Goal: Check status

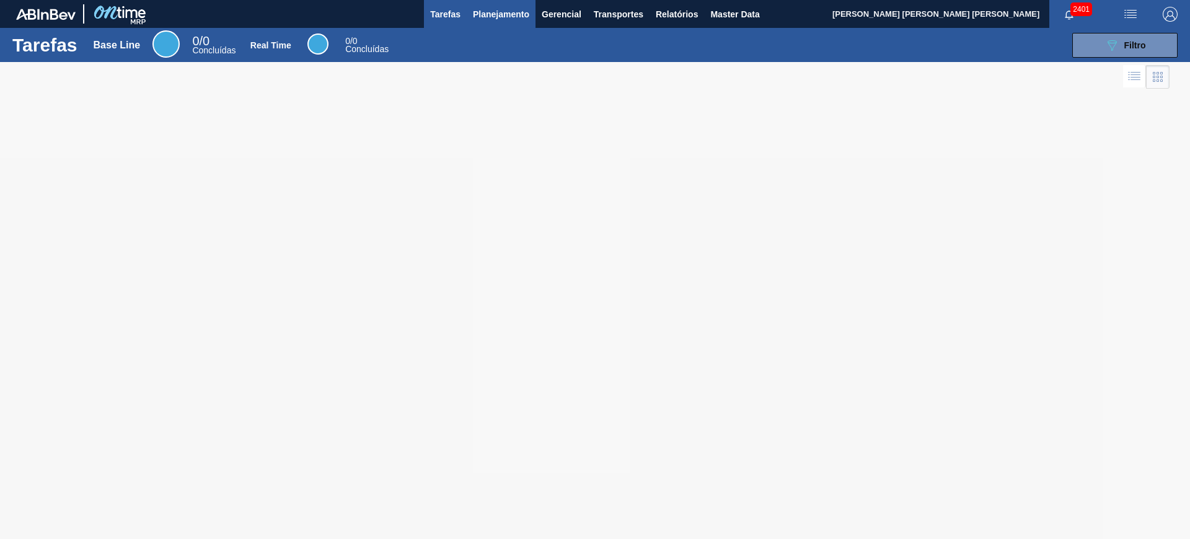
click at [516, 17] on span "Planejamento" at bounding box center [501, 14] width 56 height 15
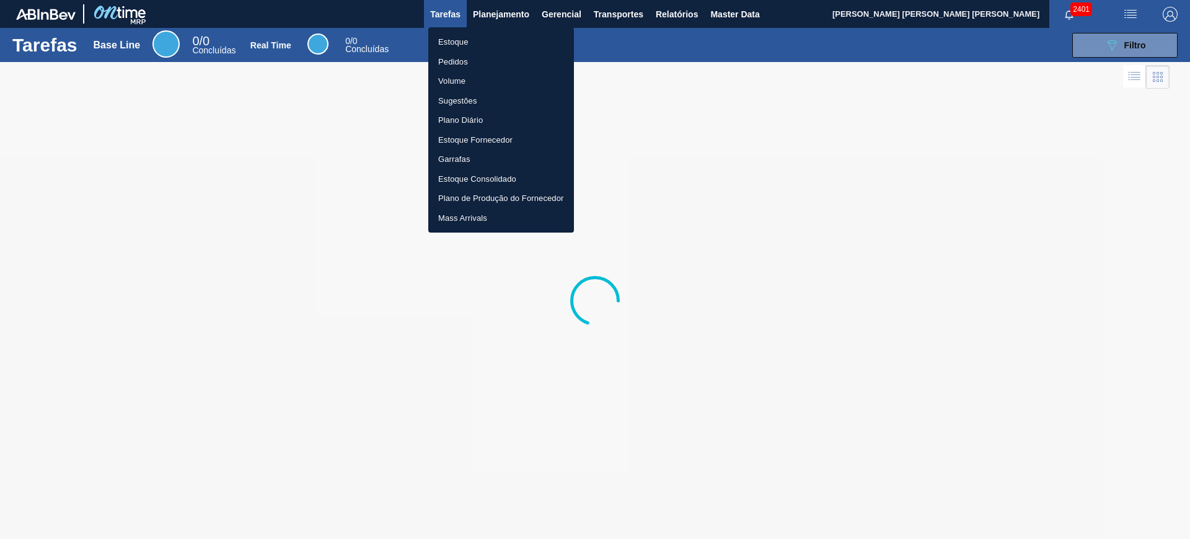
click at [490, 40] on li "Estoque" at bounding box center [501, 42] width 146 height 20
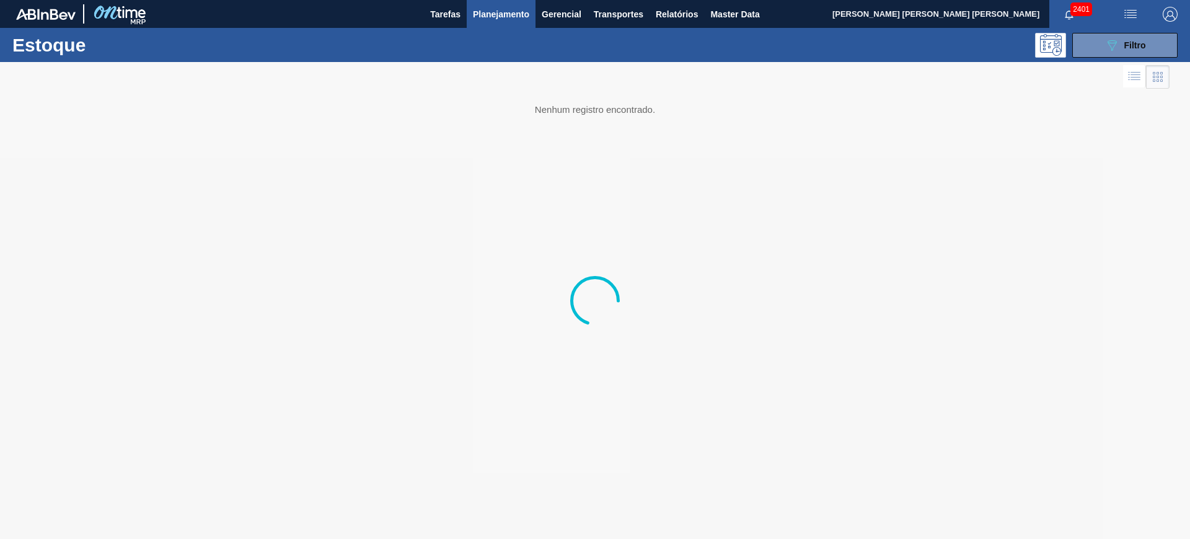
click at [1147, 44] on button "089F7B8B-B2A5-4AFE-B5C0-19BA573D28AC Filtro" at bounding box center [1125, 45] width 105 height 25
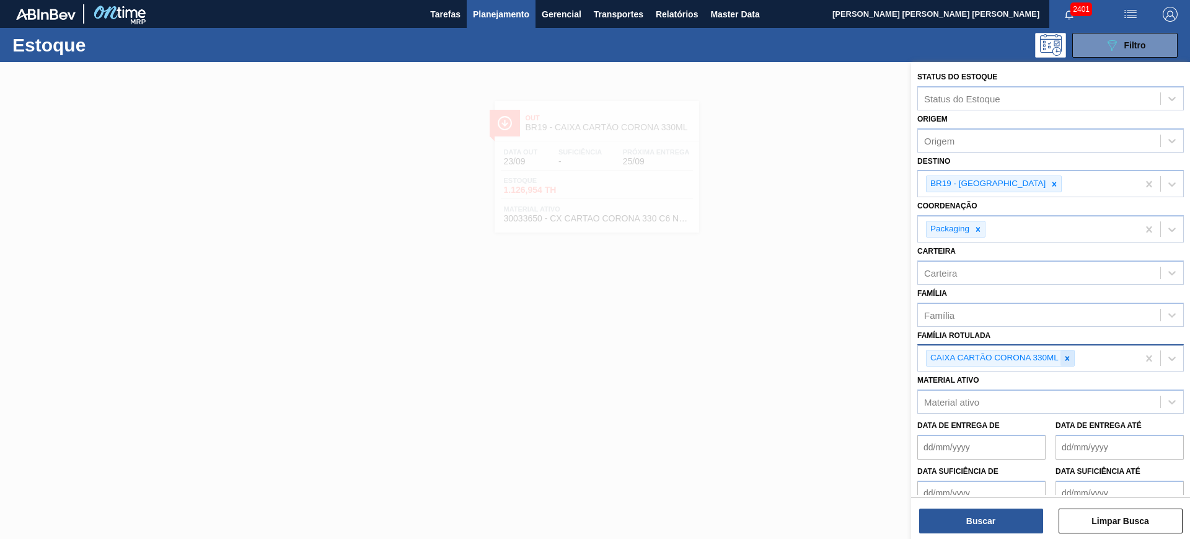
click at [1068, 350] on div at bounding box center [1068, 357] width 14 height 15
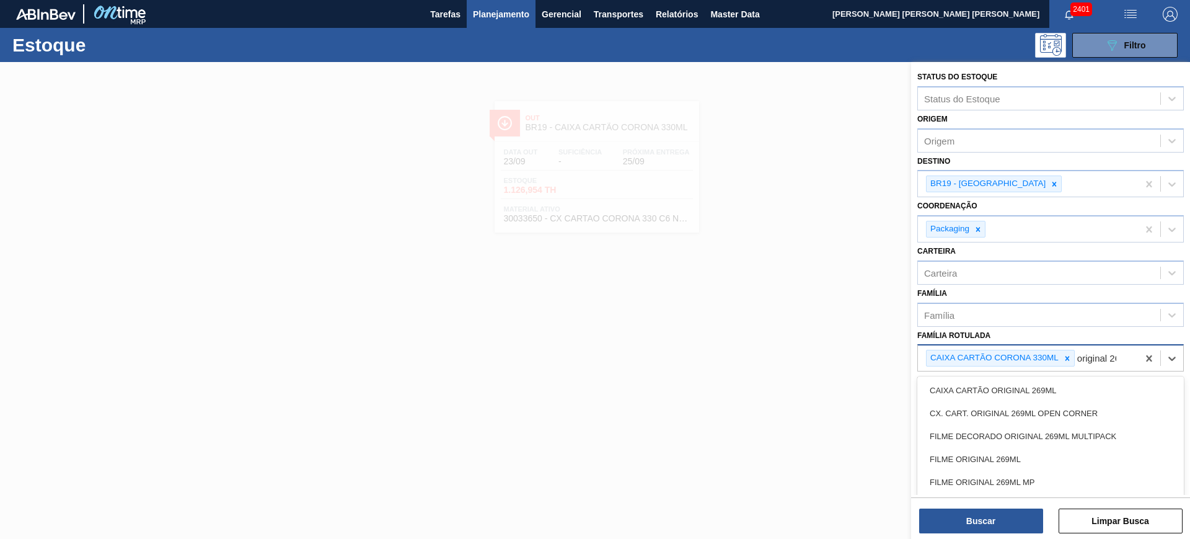
type Rotulada "original 269"
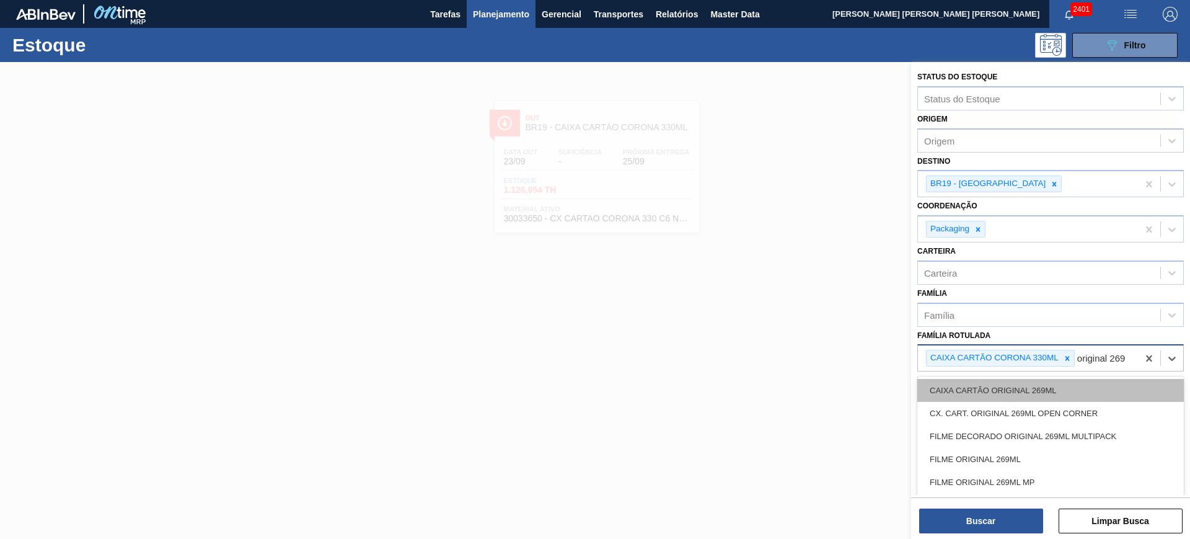
click at [1072, 387] on div "CAIXA CARTÃO ORIGINAL 269ML" at bounding box center [1051, 390] width 267 height 23
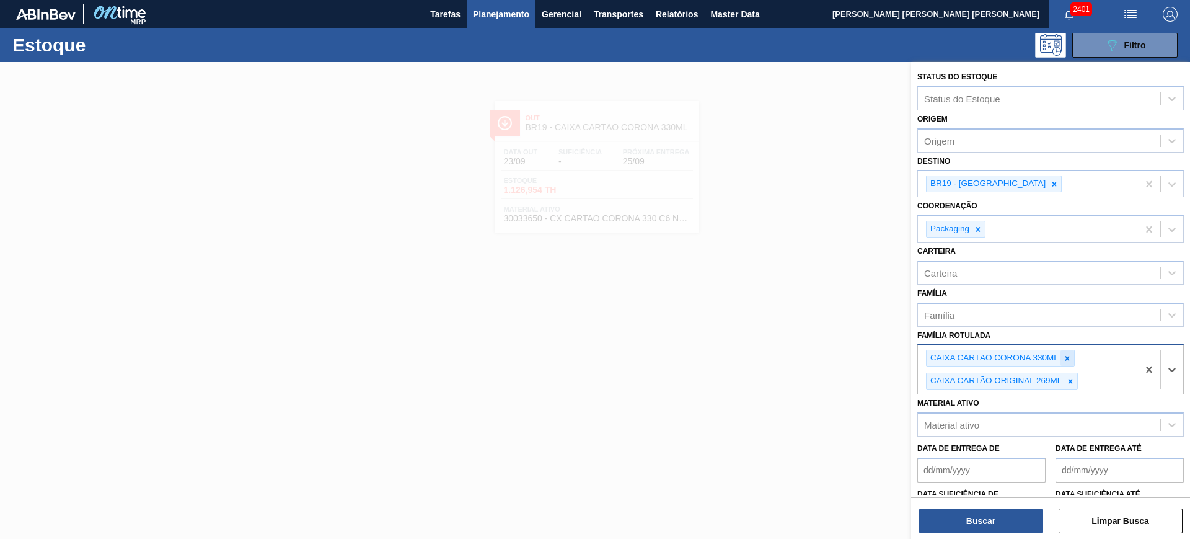
click at [1069, 360] on icon at bounding box center [1067, 358] width 9 height 9
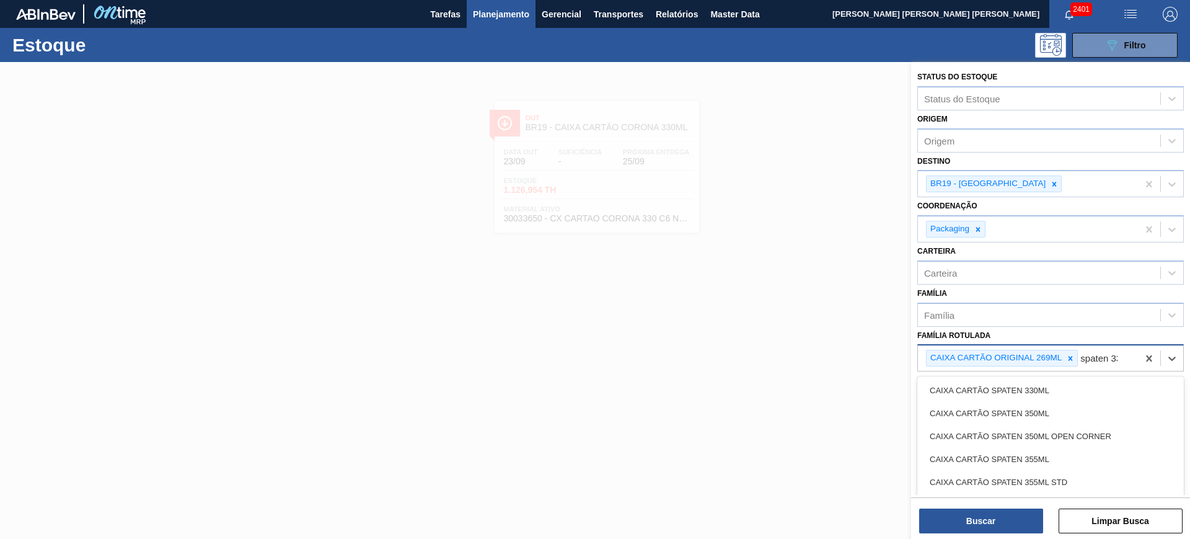
type Rotulada "spaten 330"
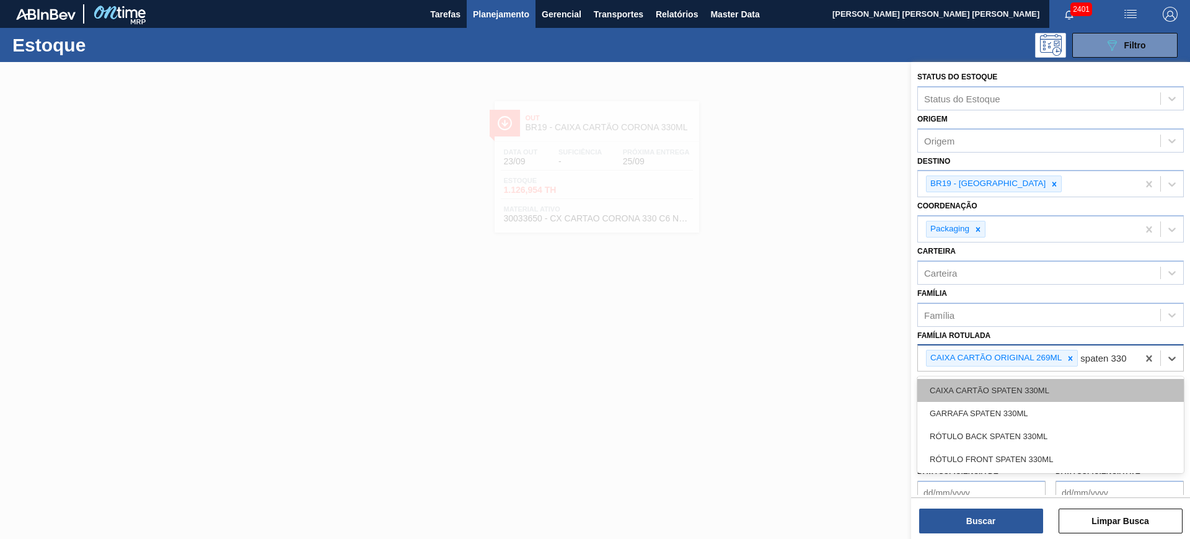
click at [1058, 380] on div "CAIXA CARTÃO SPATEN 330ML" at bounding box center [1051, 390] width 267 height 23
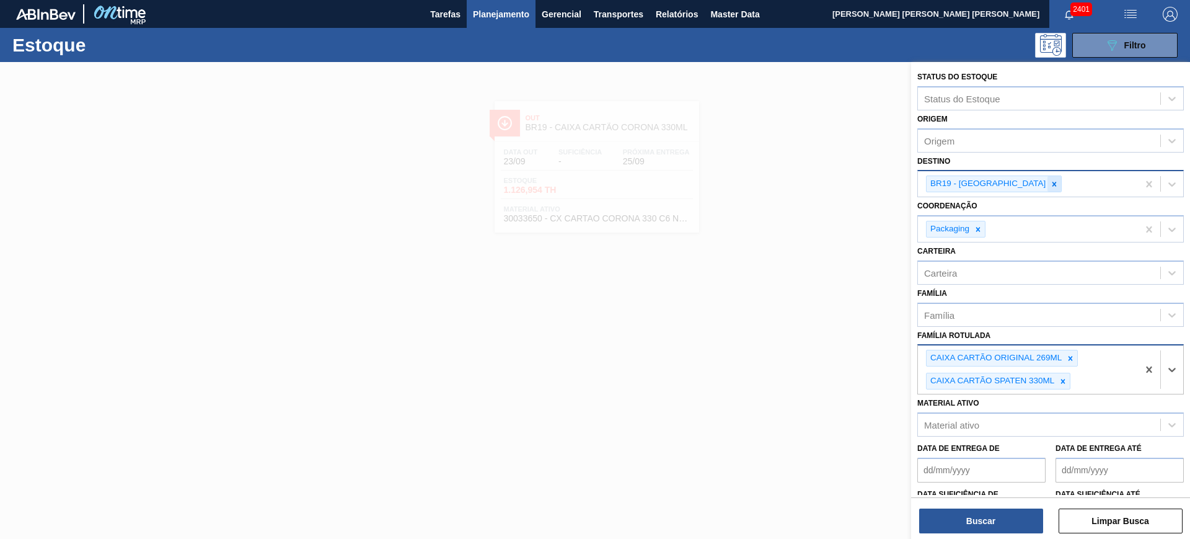
click at [1048, 186] on div at bounding box center [1055, 183] width 14 height 15
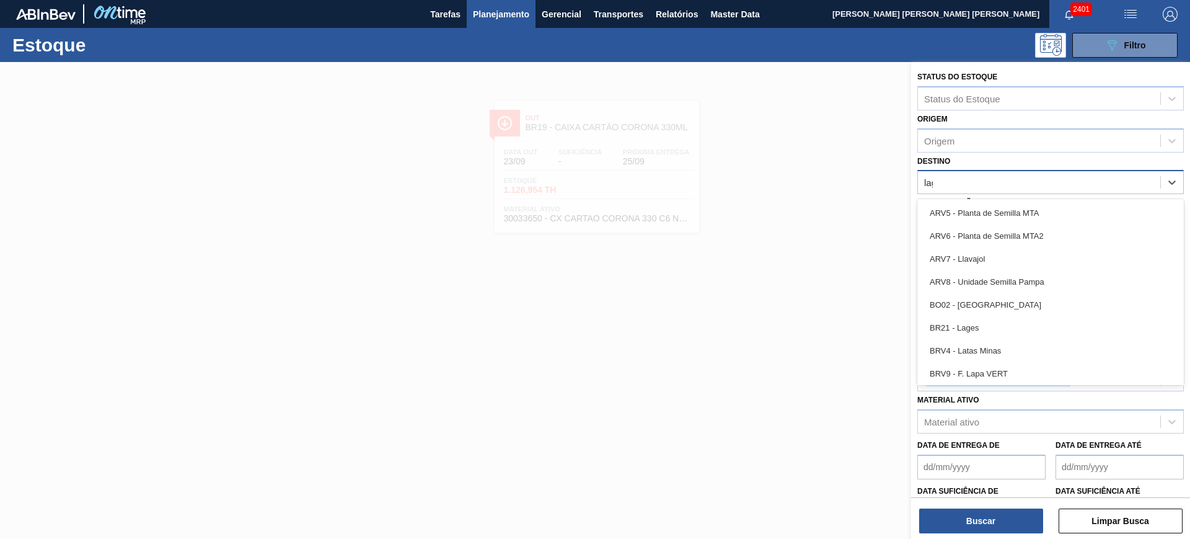
type input "lage"
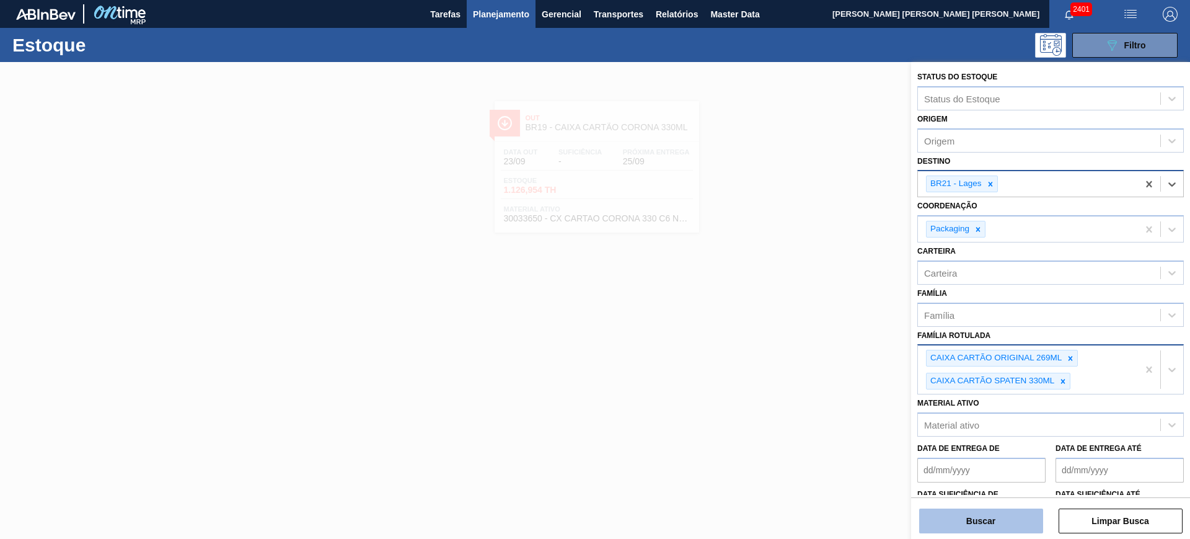
click at [1006, 529] on button "Buscar" at bounding box center [981, 520] width 124 height 25
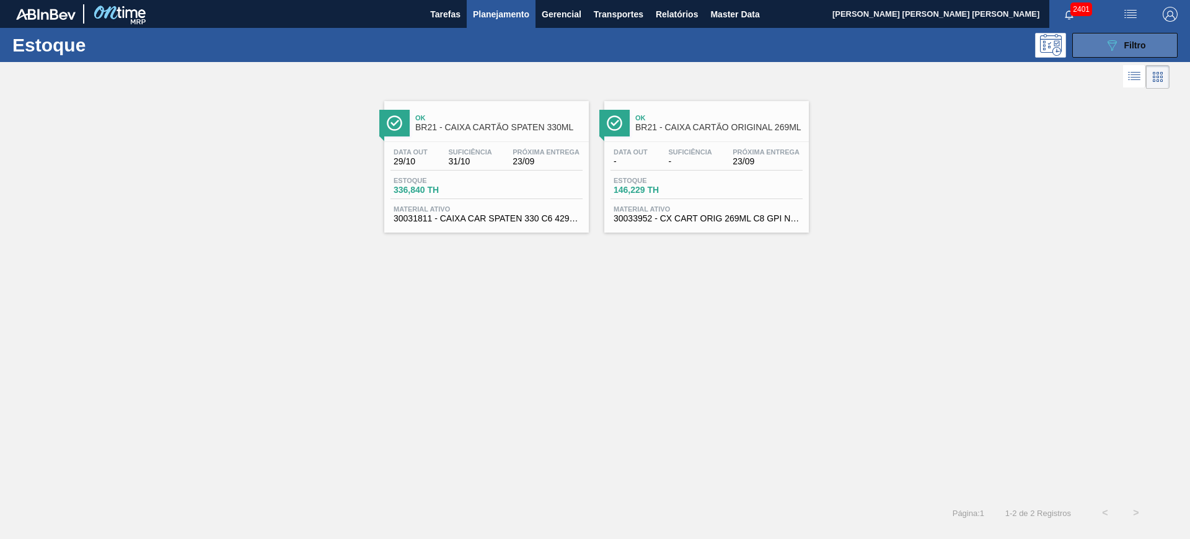
click at [1115, 45] on icon "089F7B8B-B2A5-4AFE-B5C0-19BA573D28AC" at bounding box center [1112, 45] width 15 height 15
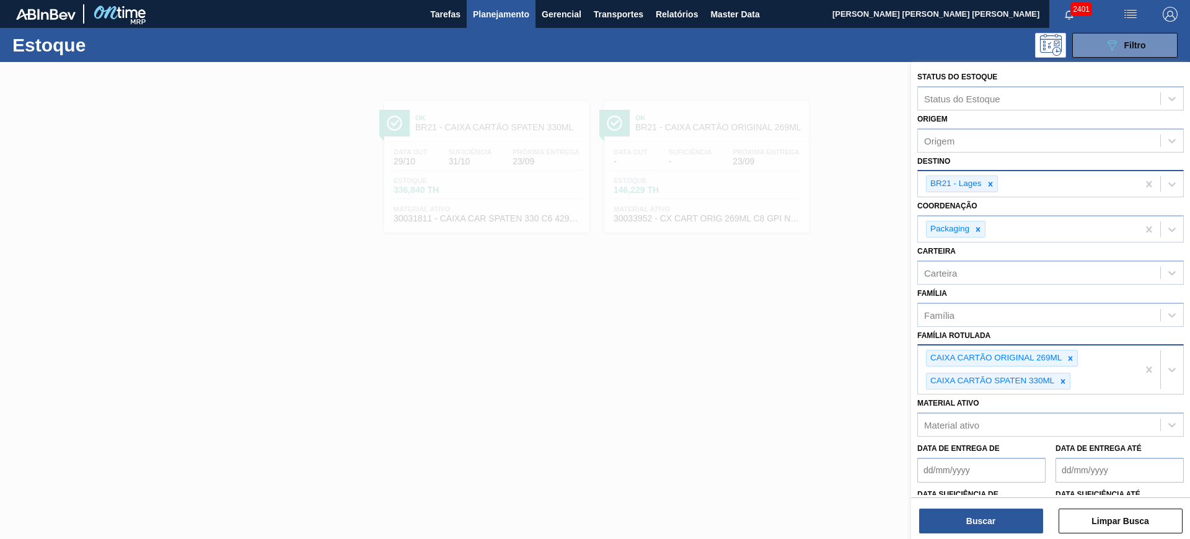
click at [1128, 370] on div "CAIXA CARTÃO ORIGINAL 269ML CAIXA CARTÃO SPATEN 330ML" at bounding box center [1028, 369] width 220 height 48
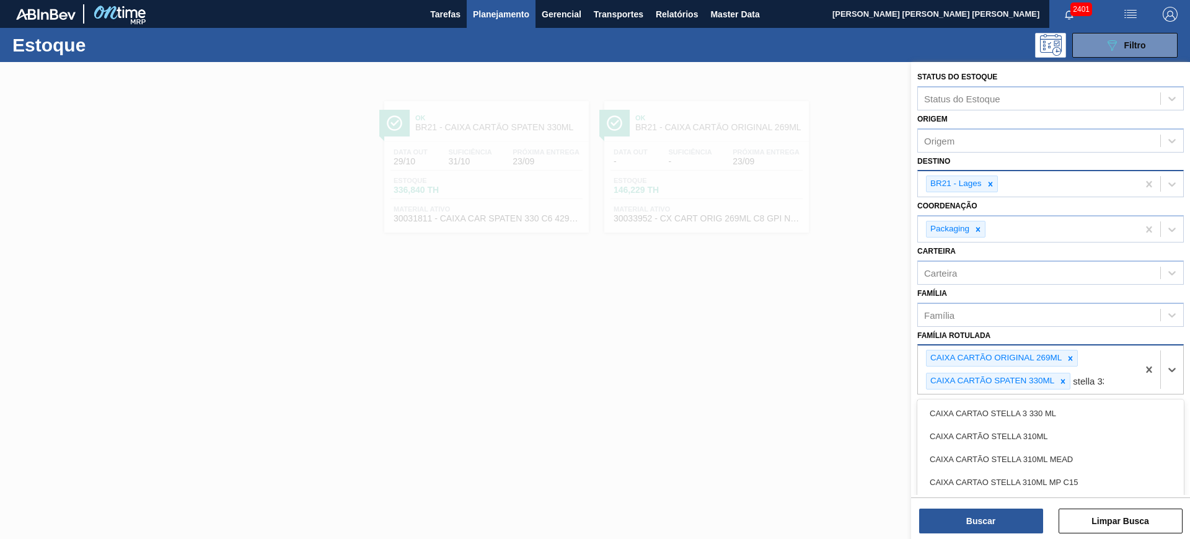
type Rotulada "stella 330"
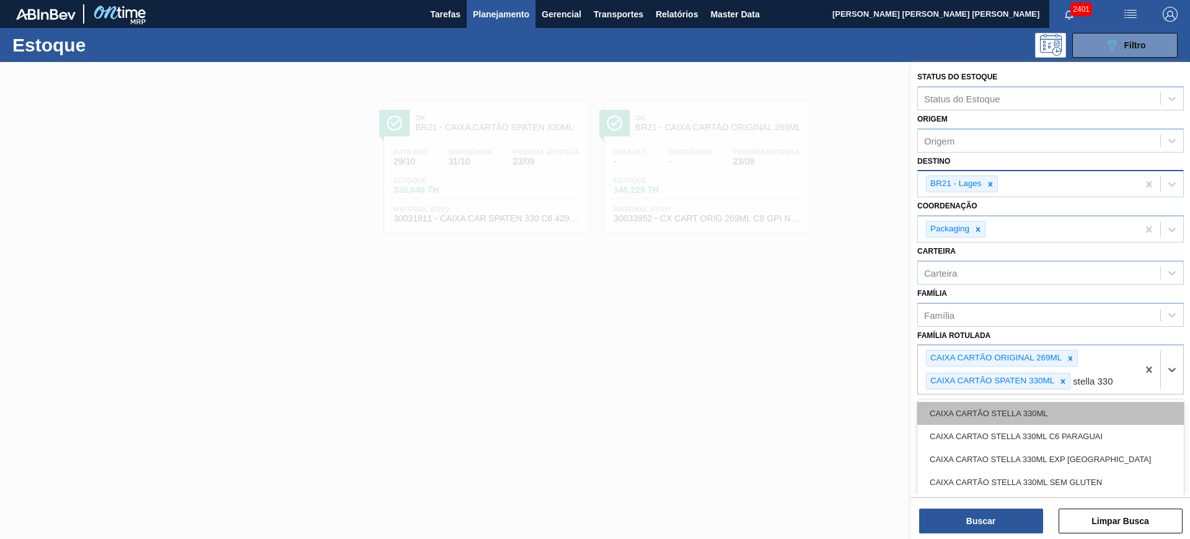
click at [1102, 409] on div "CAIXA CARTÃO STELLA 330ML" at bounding box center [1051, 413] width 267 height 23
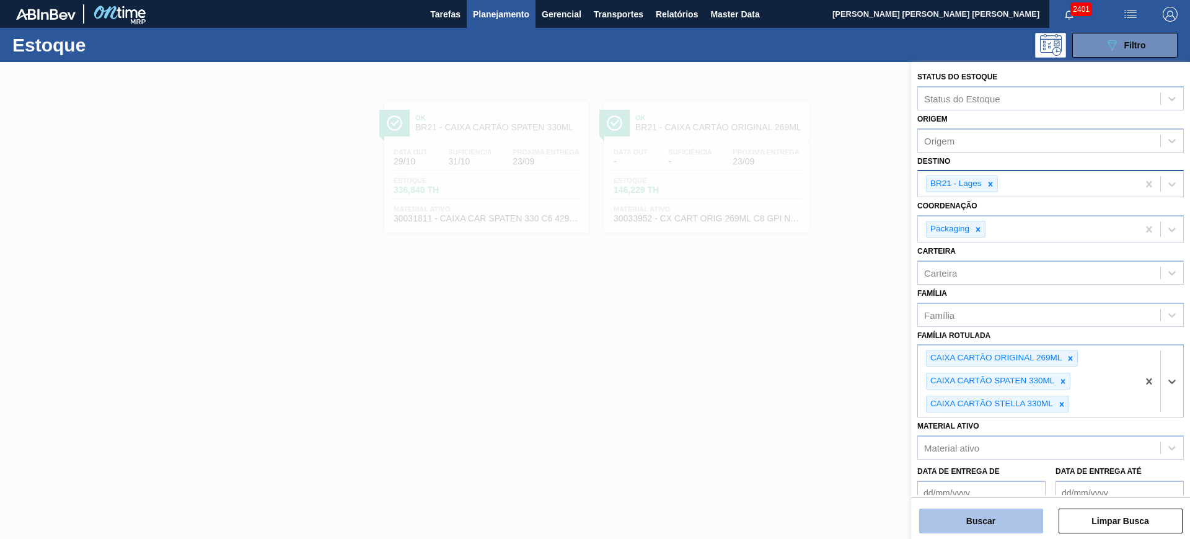
click at [1011, 525] on button "Buscar" at bounding box center [981, 520] width 124 height 25
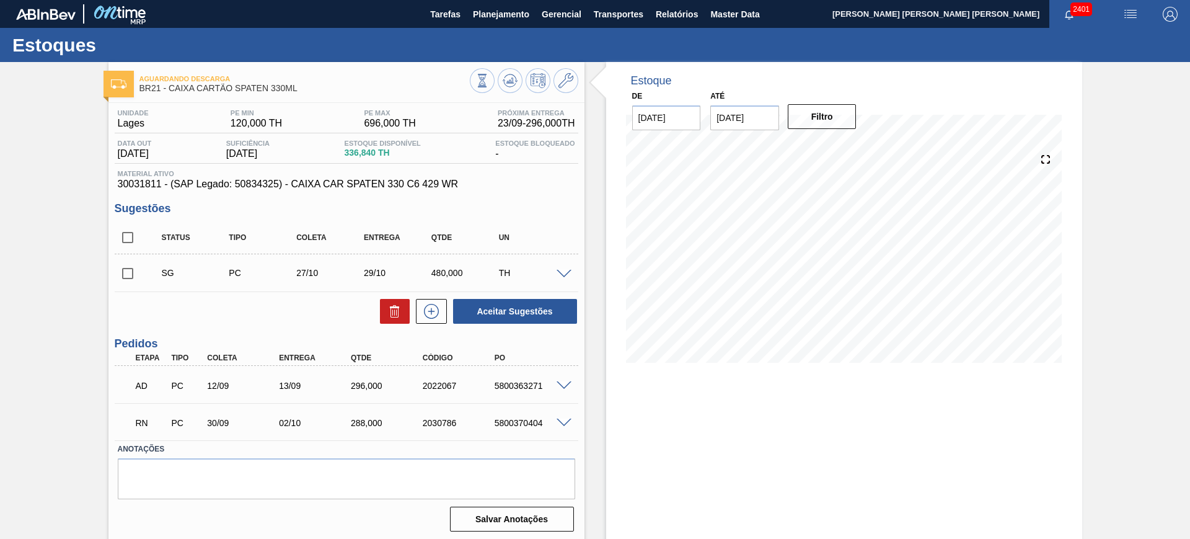
click at [567, 384] on span at bounding box center [564, 385] width 15 height 9
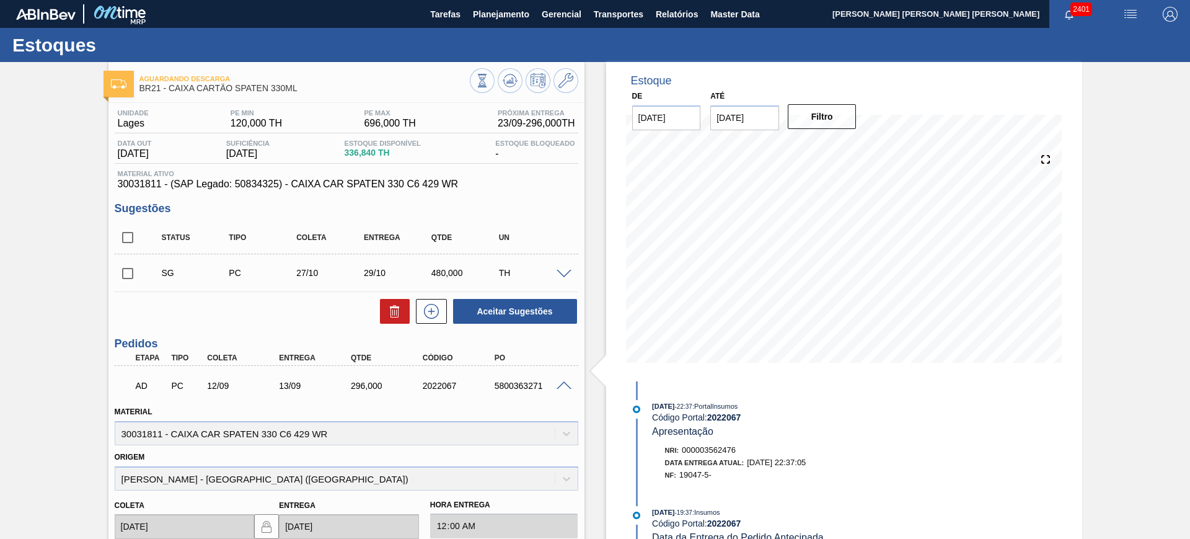
click at [561, 384] on span at bounding box center [564, 385] width 15 height 9
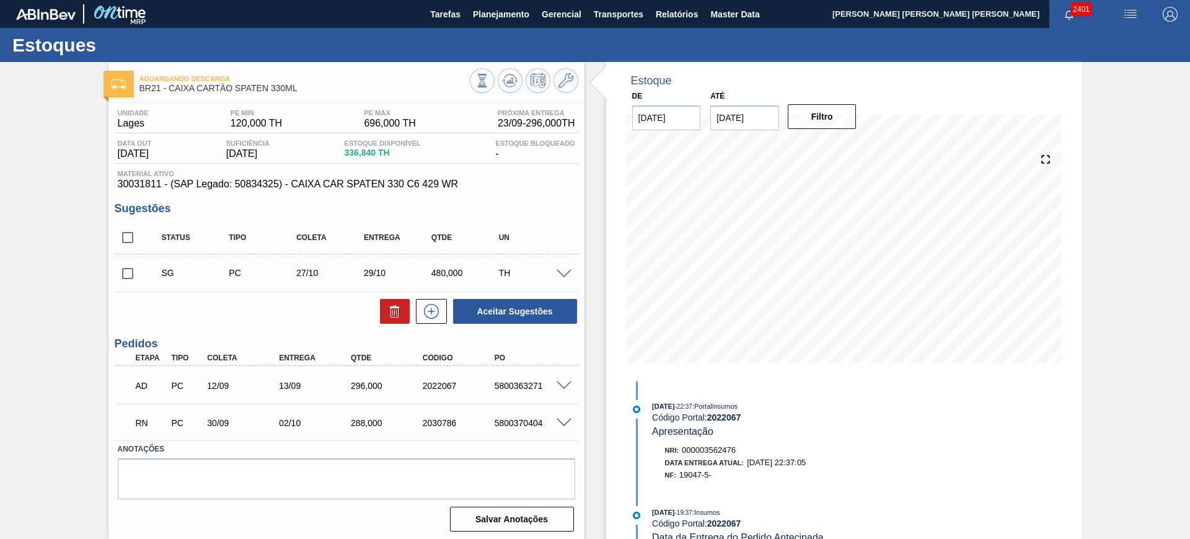
click at [566, 270] on span at bounding box center [564, 274] width 15 height 9
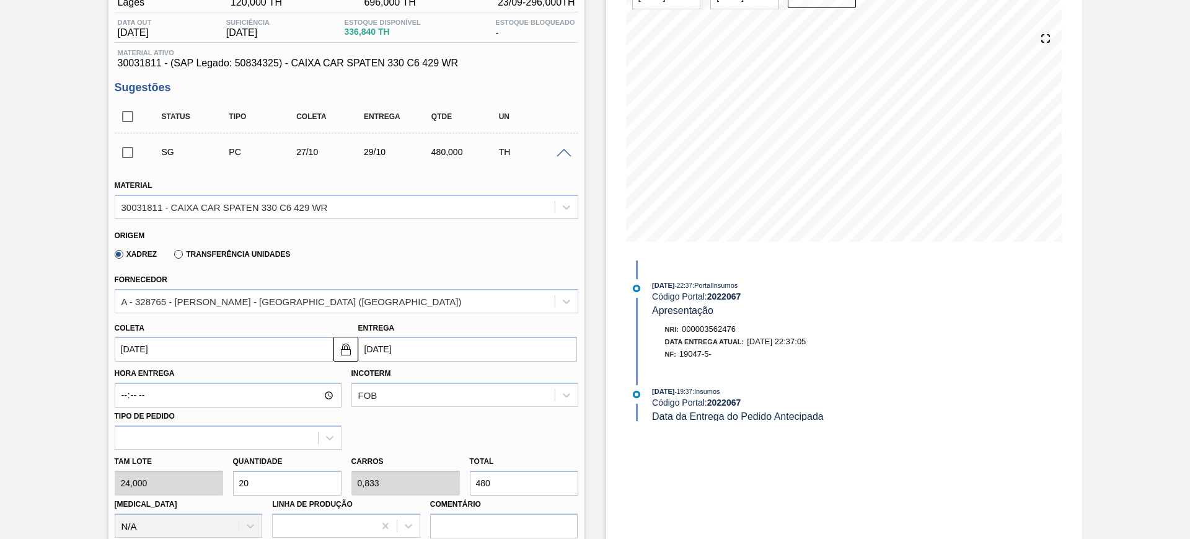
scroll to position [155, 0]
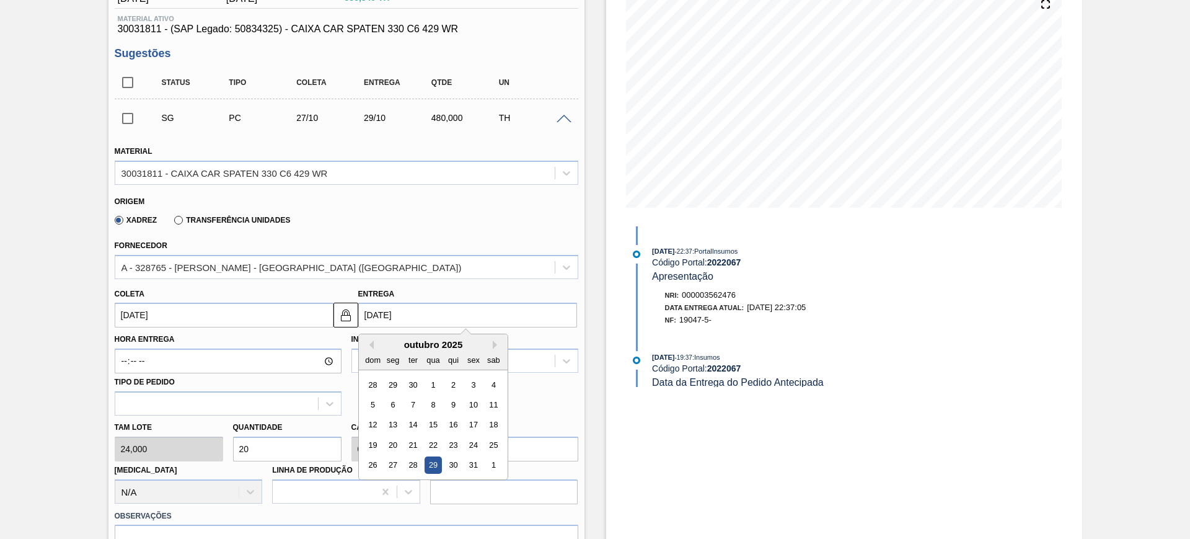
click at [400, 321] on input "29/10/2025" at bounding box center [467, 315] width 219 height 25
click at [396, 460] on div "27" at bounding box center [392, 465] width 17 height 17
type input "25/10/2025"
type input "27/10/2025"
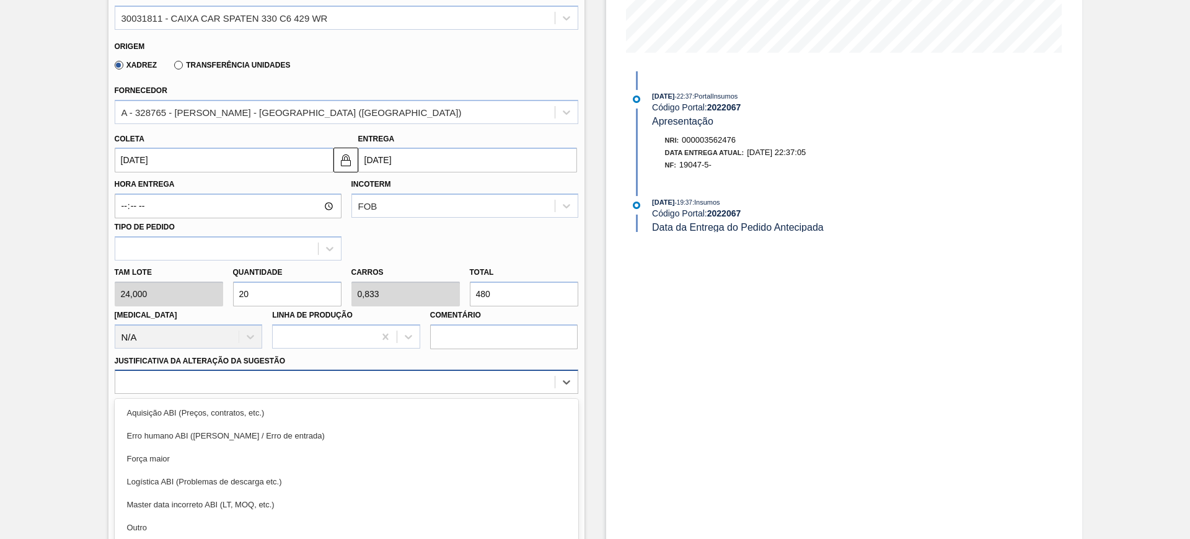
click at [385, 385] on div "option Erro humano ABI (Cálculo / Erro de entrada) focused, 2 of 18. 18 results…" at bounding box center [347, 382] width 464 height 24
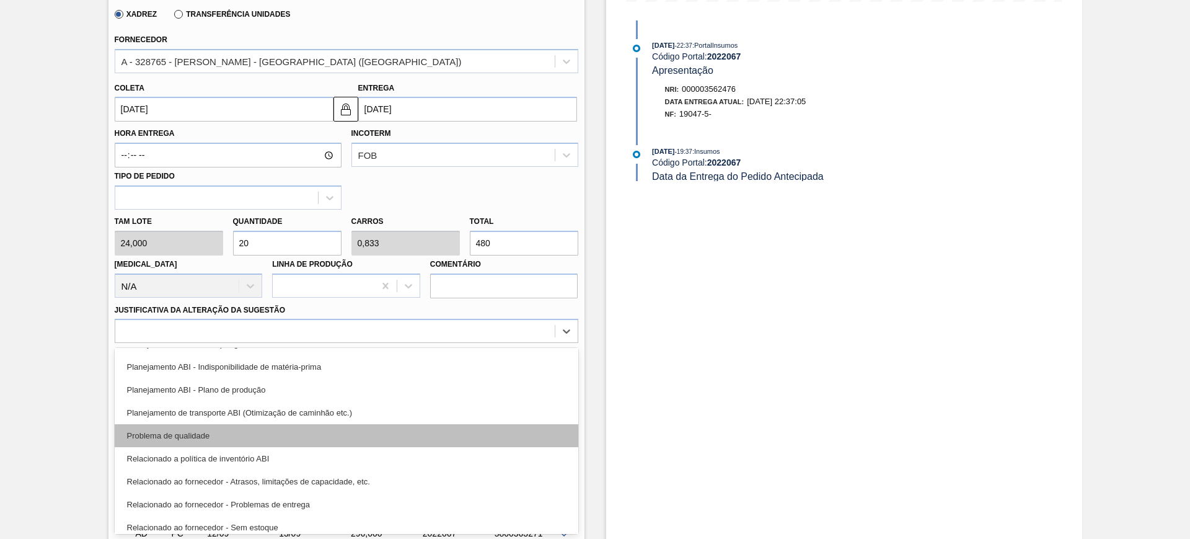
scroll to position [154, 0]
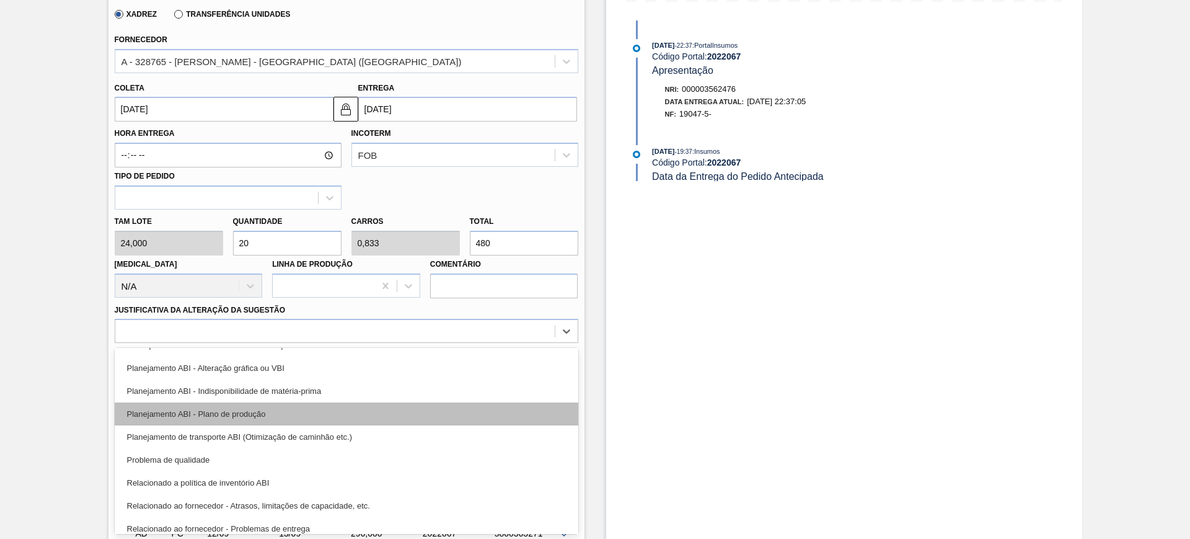
click at [342, 405] on div "Planejamento ABI - Plano de produção" at bounding box center [347, 413] width 464 height 23
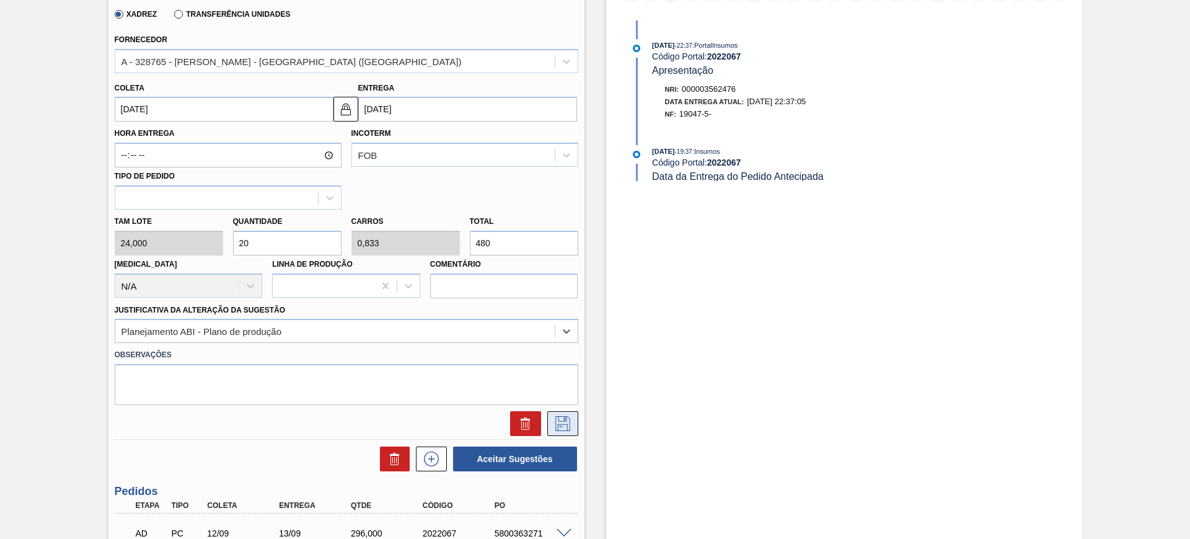
click at [563, 417] on icon at bounding box center [563, 423] width 20 height 15
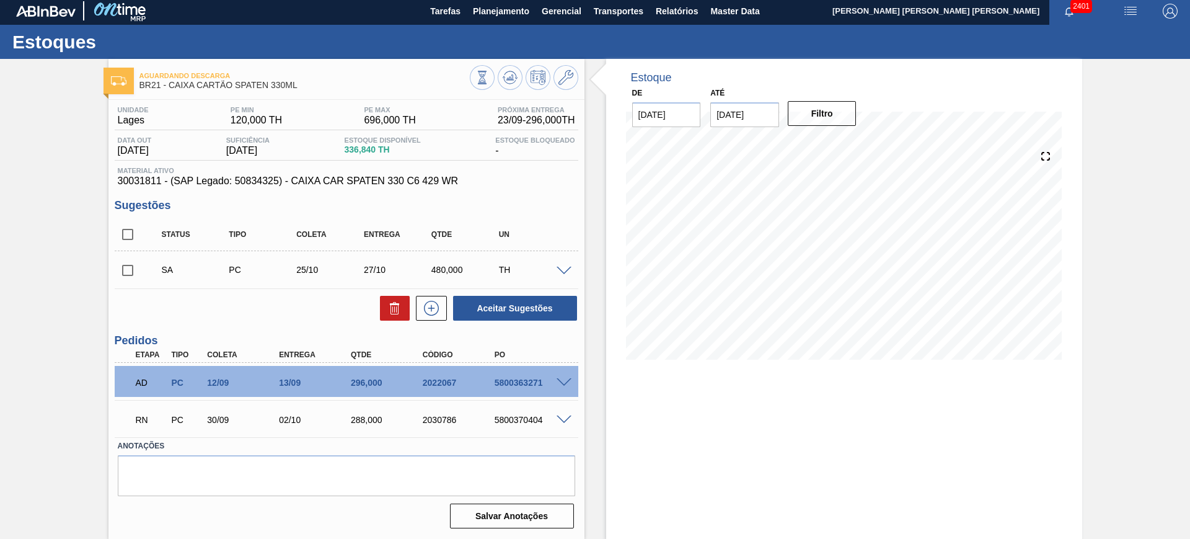
scroll to position [3, 0]
click at [130, 239] on input "checkbox" at bounding box center [128, 234] width 26 height 26
checkbox input "true"
click at [533, 317] on button "Aceitar Sugestões" at bounding box center [515, 308] width 124 height 25
checkbox input "false"
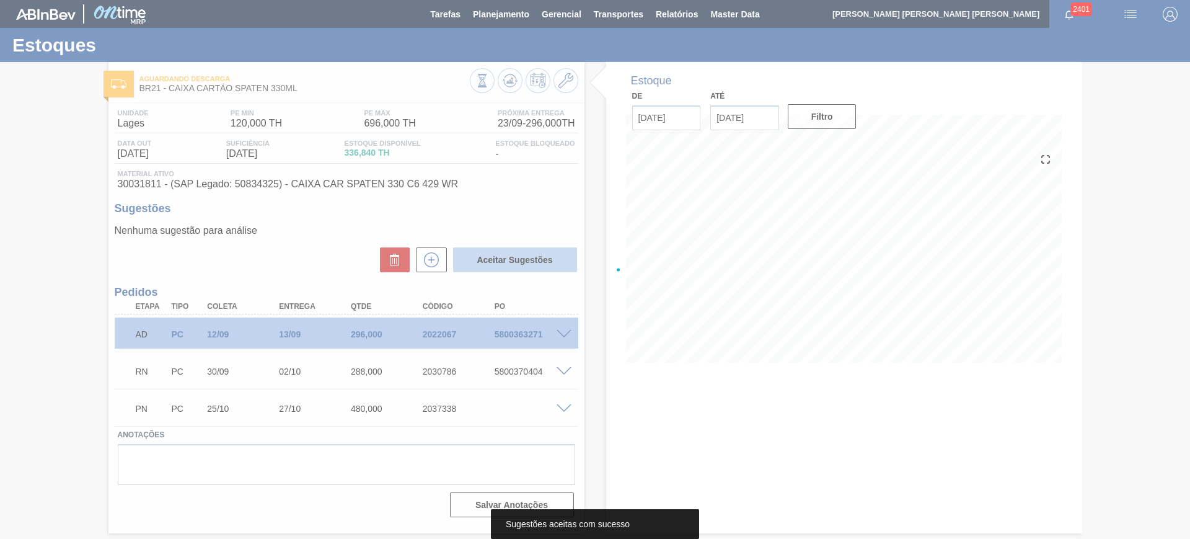
scroll to position [0, 0]
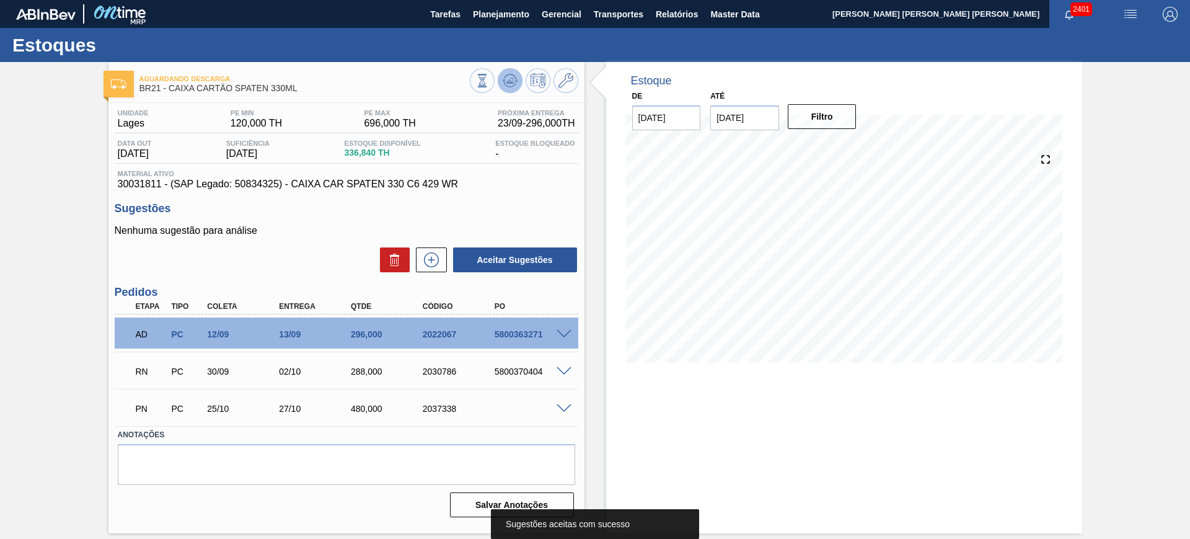
click at [515, 80] on icon at bounding box center [510, 80] width 15 height 15
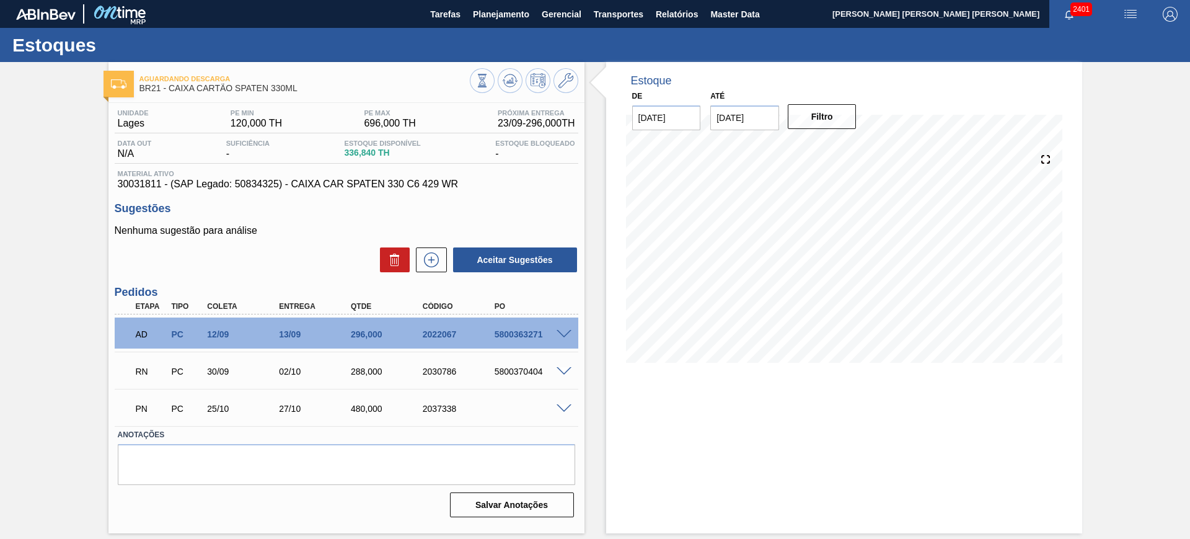
click at [567, 370] on span at bounding box center [564, 371] width 15 height 9
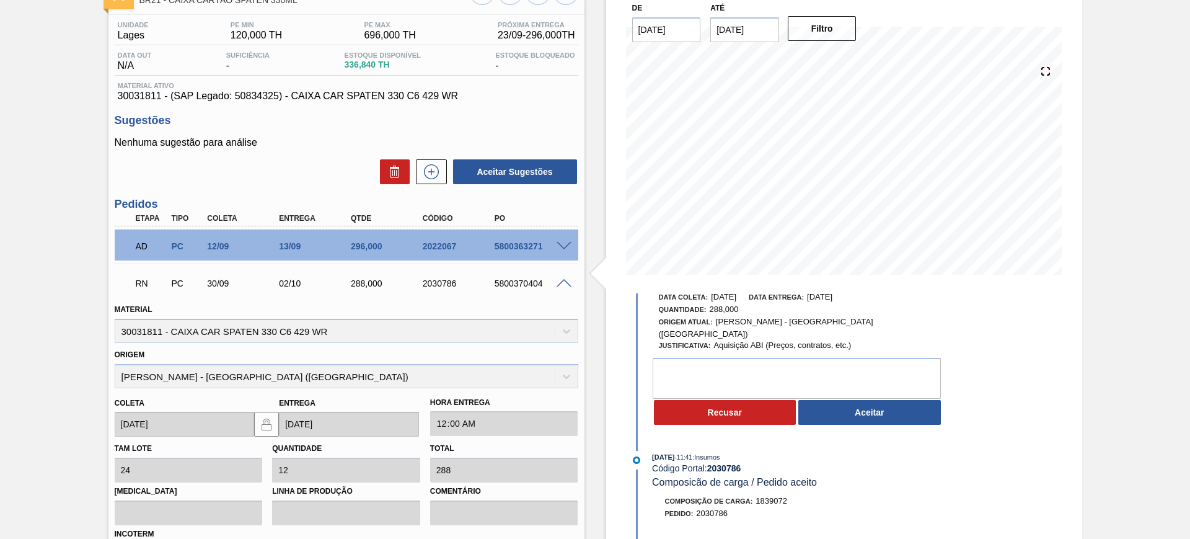
scroll to position [155, 0]
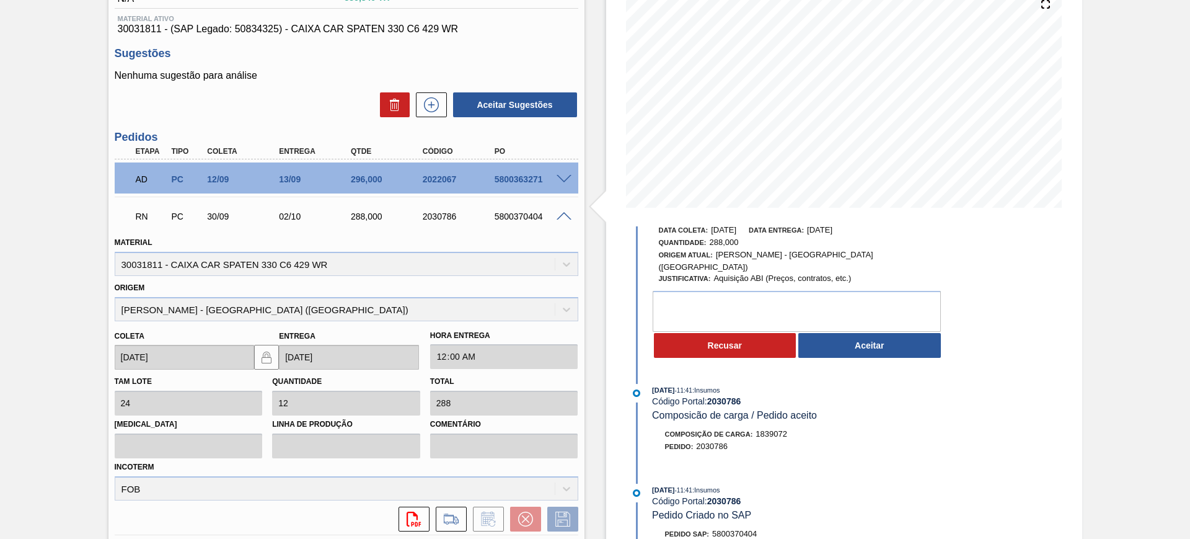
click at [564, 215] on span at bounding box center [564, 216] width 15 height 9
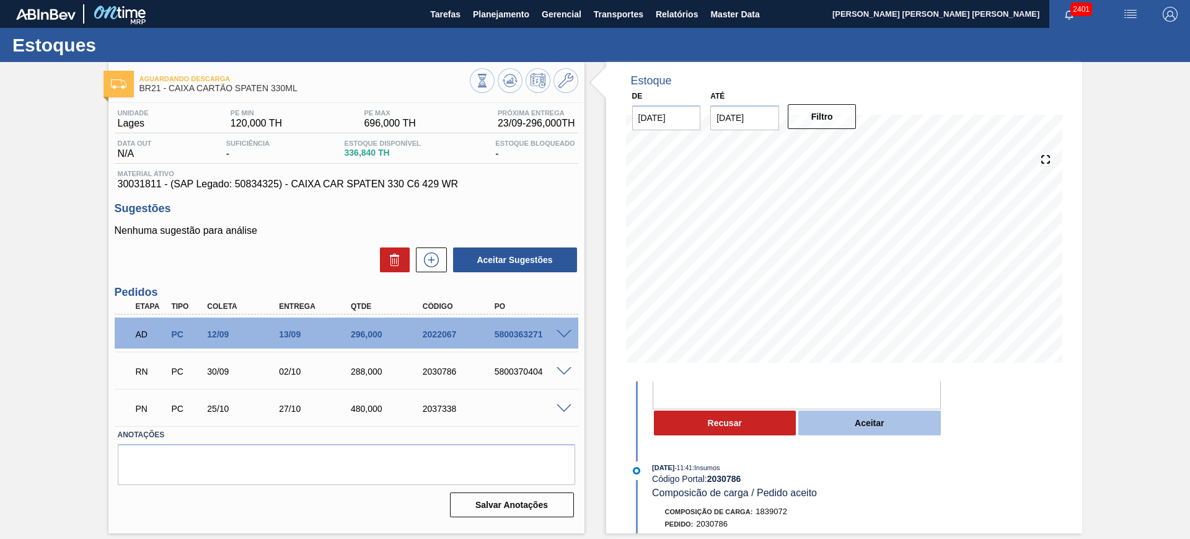
click at [865, 431] on button "Aceitar" at bounding box center [870, 422] width 143 height 25
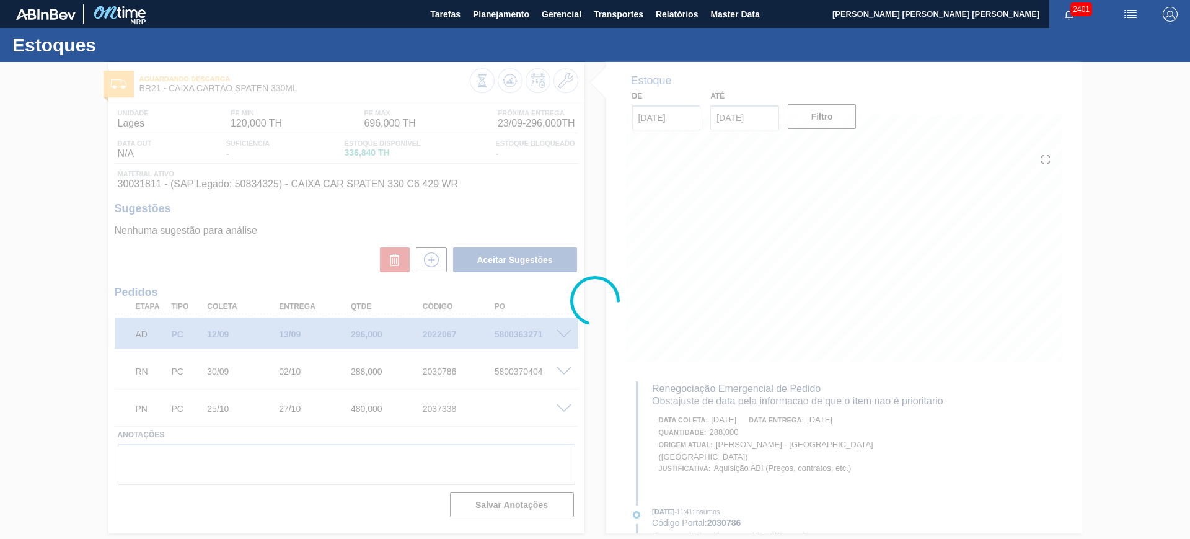
scroll to position [280, 0]
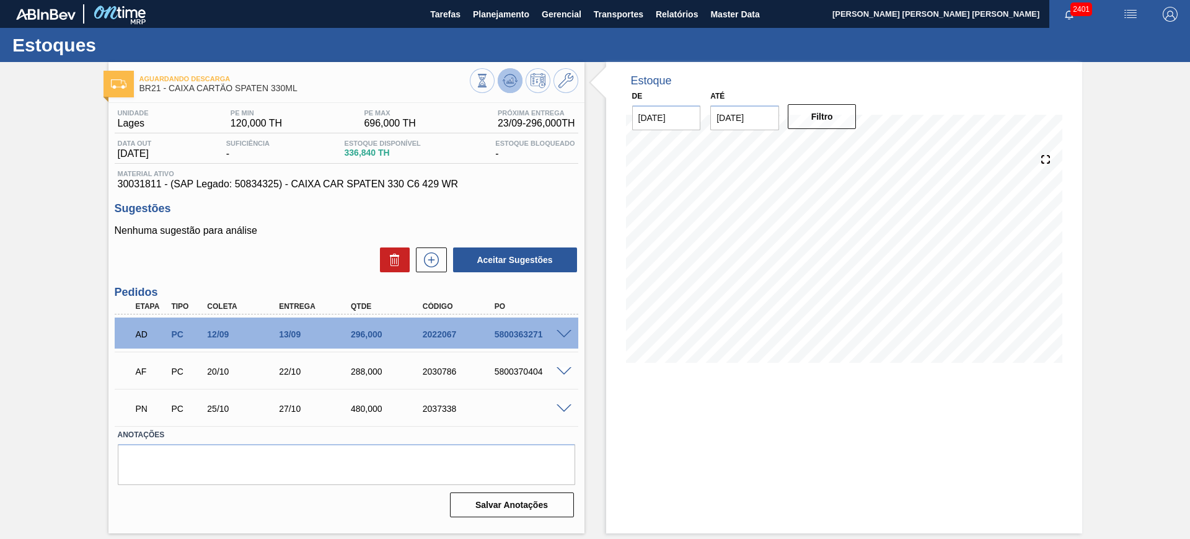
click at [502, 89] on button at bounding box center [510, 80] width 25 height 25
click at [564, 364] on div "AF PC 20/10 22/10 288,000 2030786 5800370404" at bounding box center [347, 370] width 464 height 31
click at [564, 368] on span at bounding box center [564, 371] width 15 height 9
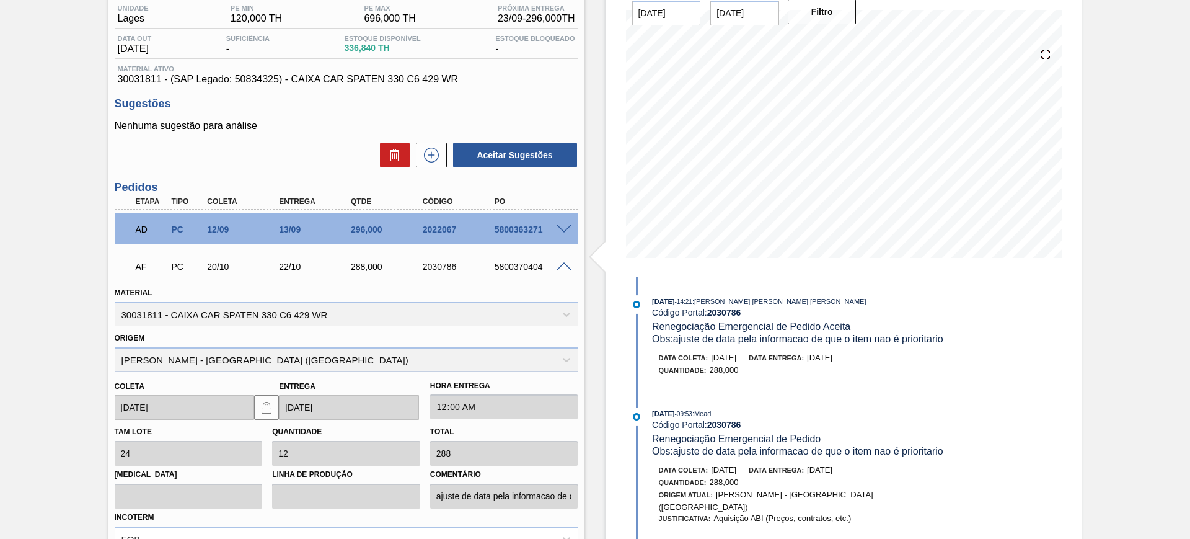
scroll to position [155, 0]
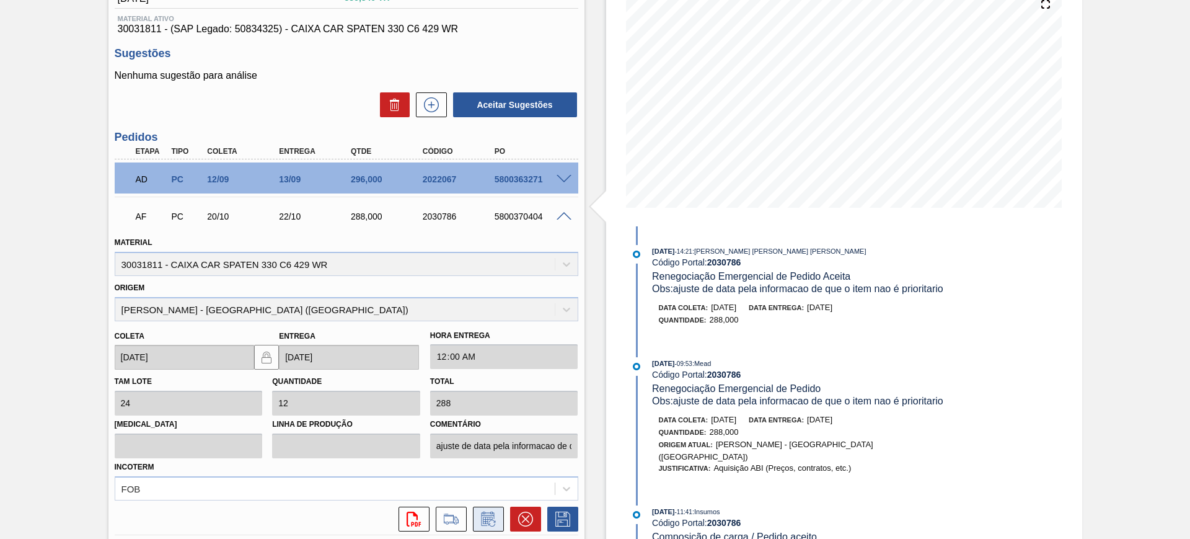
click at [493, 513] on icon at bounding box center [487, 518] width 13 height 14
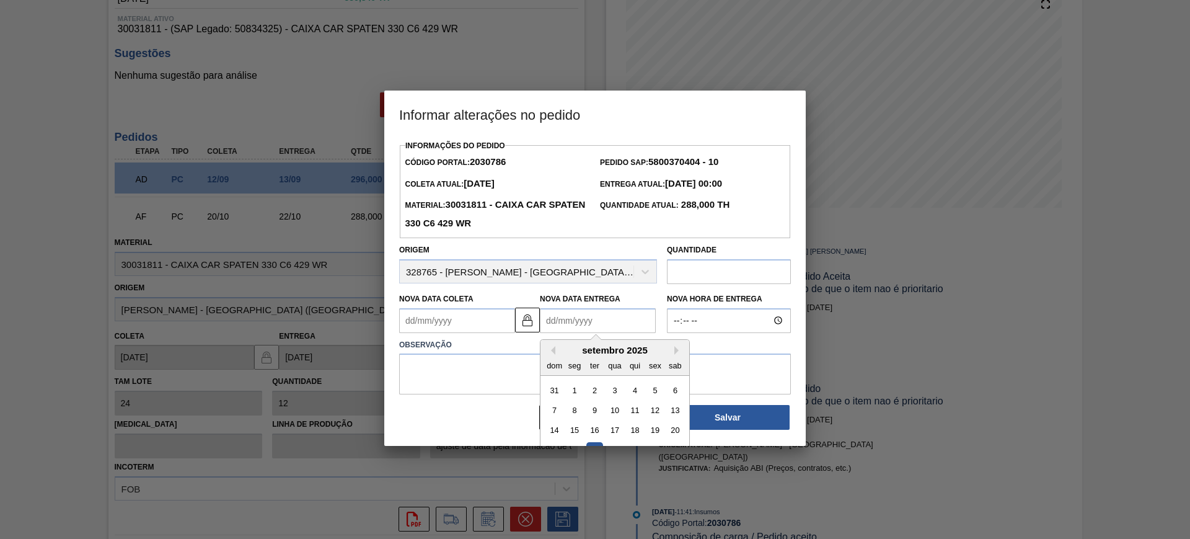
click at [621, 321] on Entrega2030786 "Nova Data Entrega" at bounding box center [598, 320] width 116 height 25
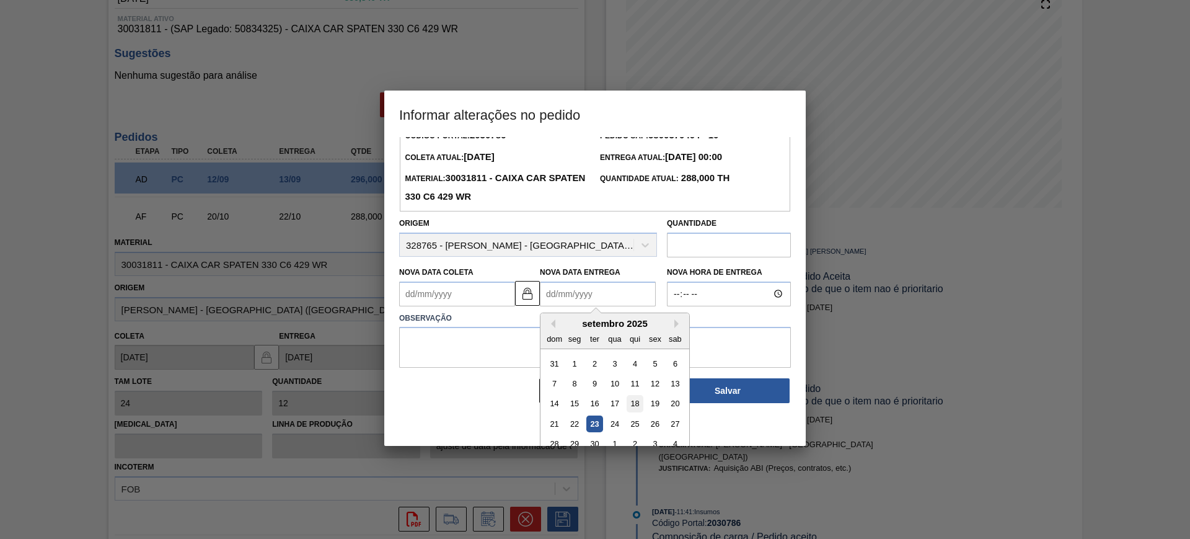
scroll to position [42, 0]
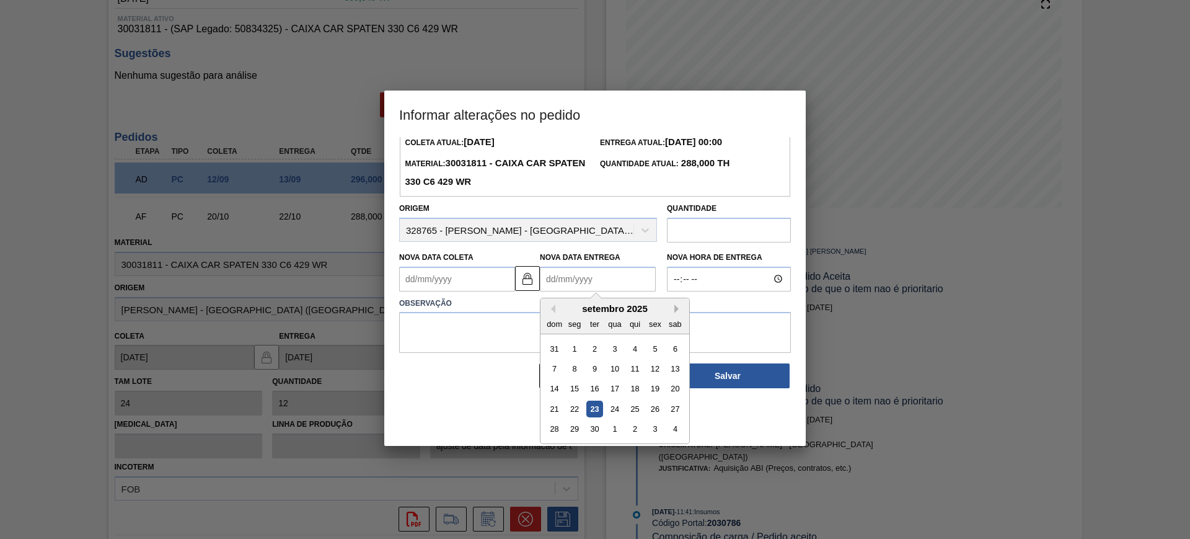
click at [676, 313] on button "Next Month" at bounding box center [679, 308] width 9 height 9
click at [662, 373] on div "10" at bounding box center [655, 368] width 17 height 17
type Coleta2030786 "08/10/2025"
type Entrega2030786 "10/10/2025"
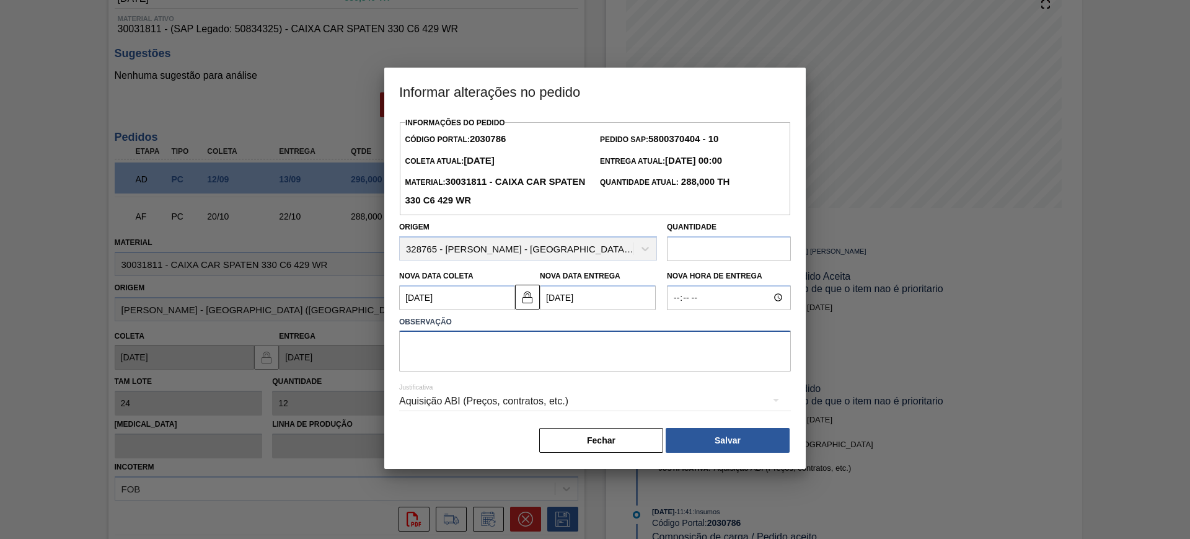
click at [658, 365] on textarea at bounding box center [595, 350] width 392 height 41
type textarea "AJUSTE DATA"
click at [629, 404] on div "Aquisição ABI (Preços, contratos, etc.)" at bounding box center [595, 401] width 392 height 35
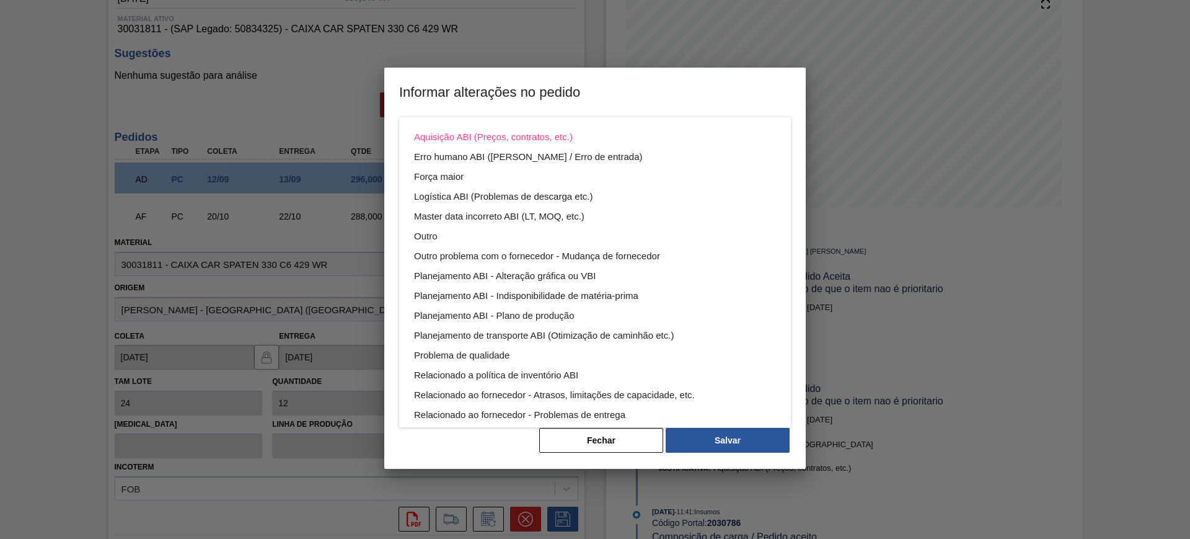
scroll to position [67, 0]
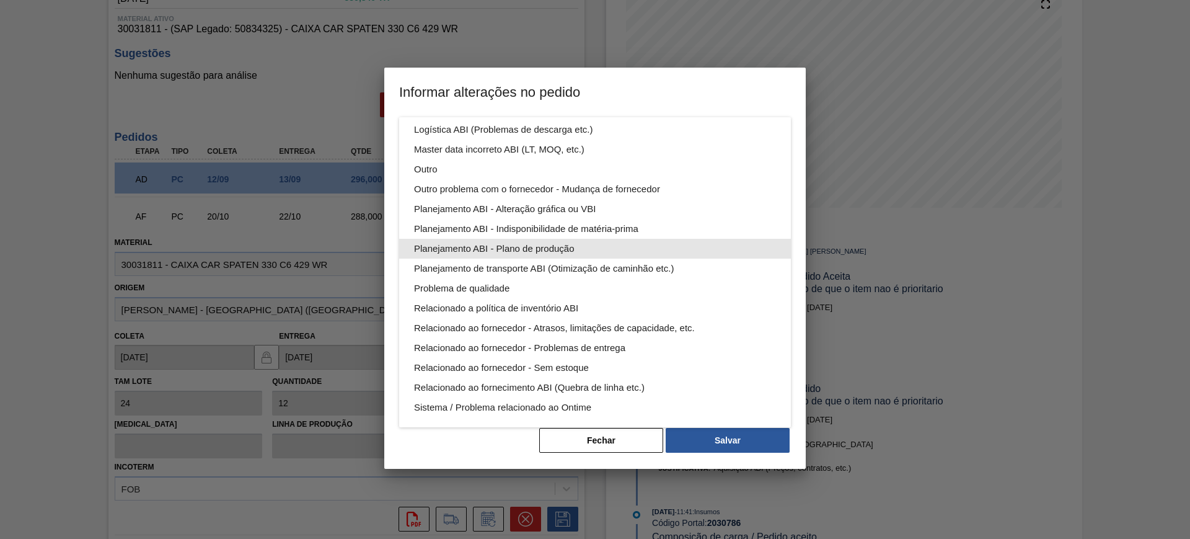
click at [593, 249] on div "Planejamento ABI - Plano de produção" at bounding box center [595, 249] width 362 height 20
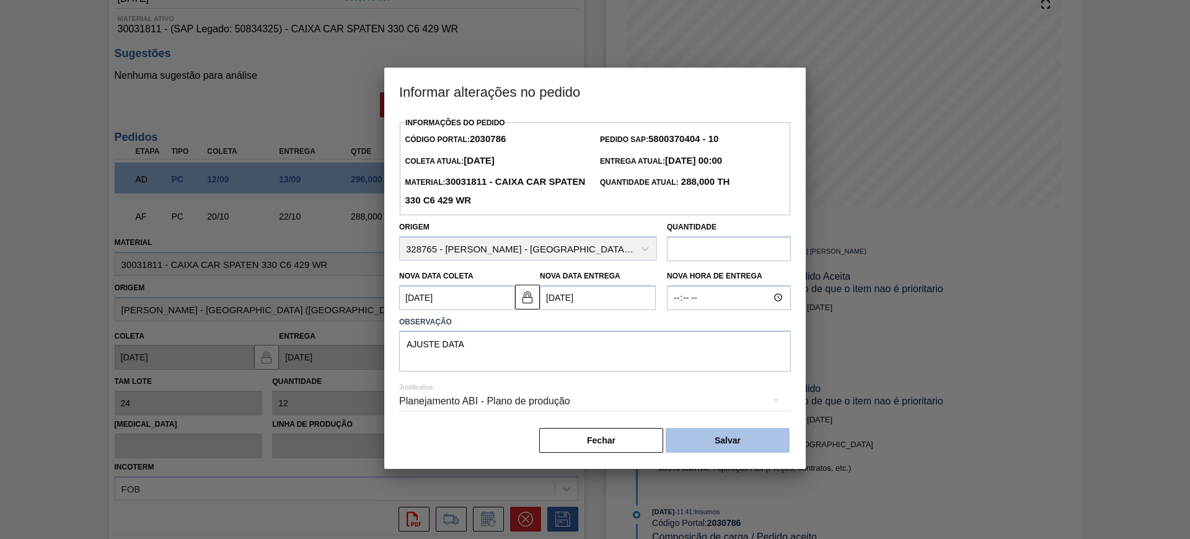
click at [740, 436] on button "Salvar" at bounding box center [728, 440] width 124 height 25
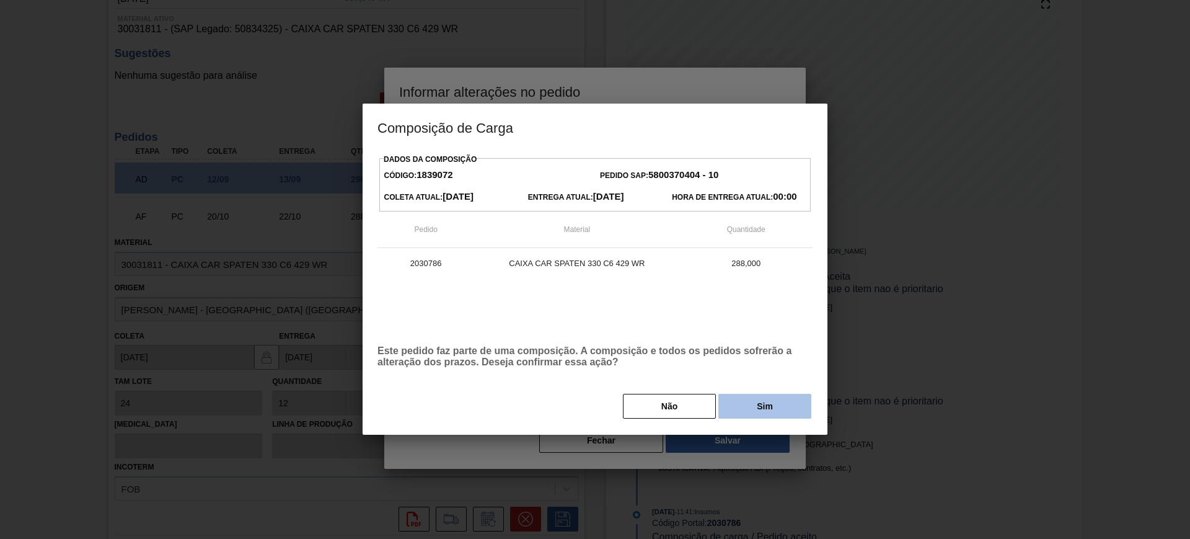
click at [751, 410] on button "Sim" at bounding box center [765, 406] width 93 height 25
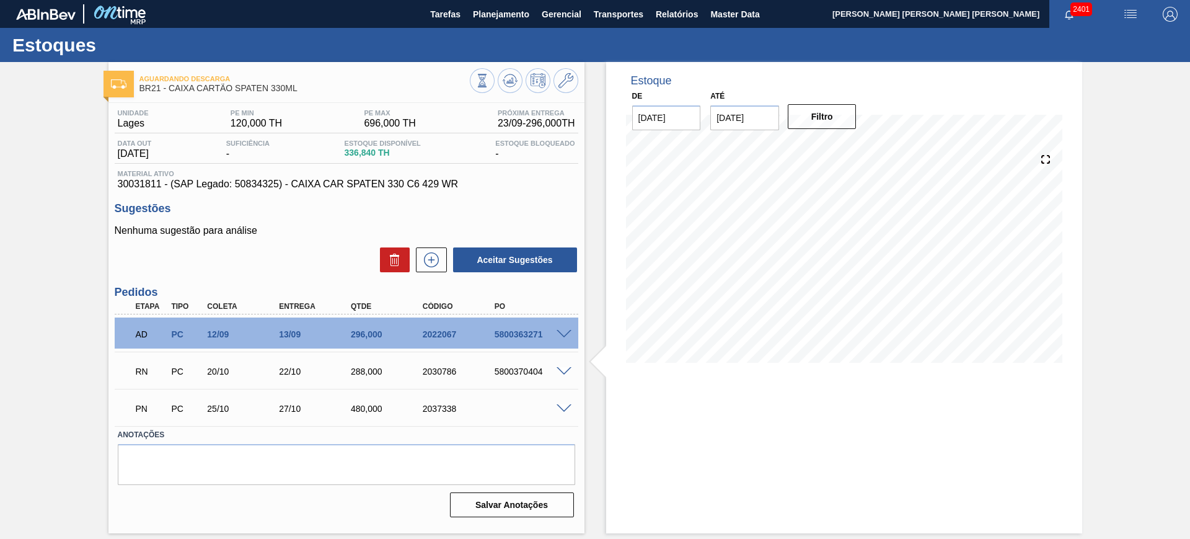
click at [565, 369] on span at bounding box center [564, 371] width 15 height 9
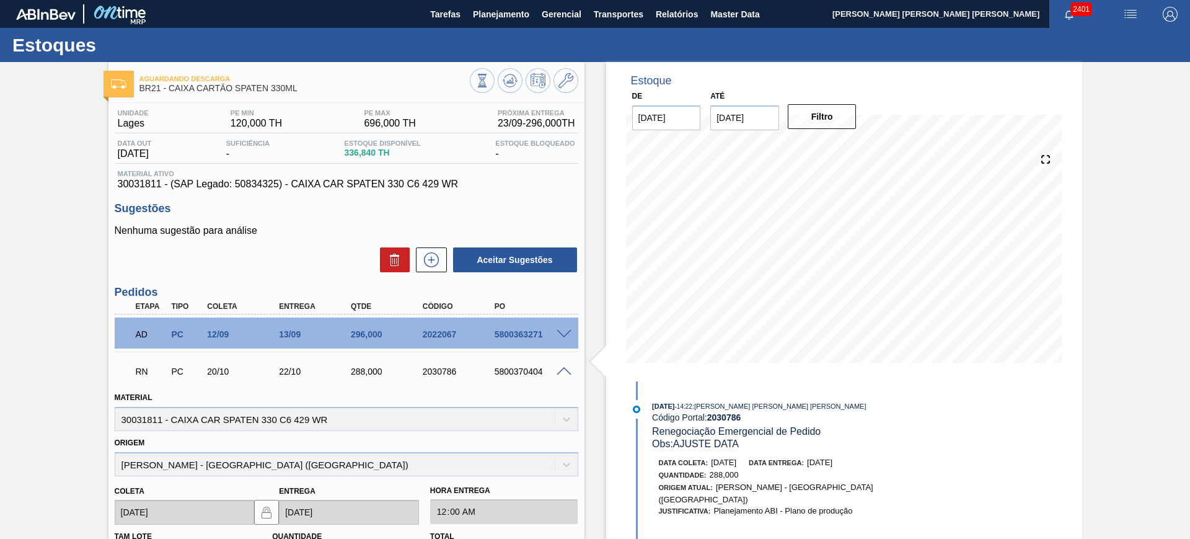
click at [565, 369] on span at bounding box center [564, 371] width 15 height 9
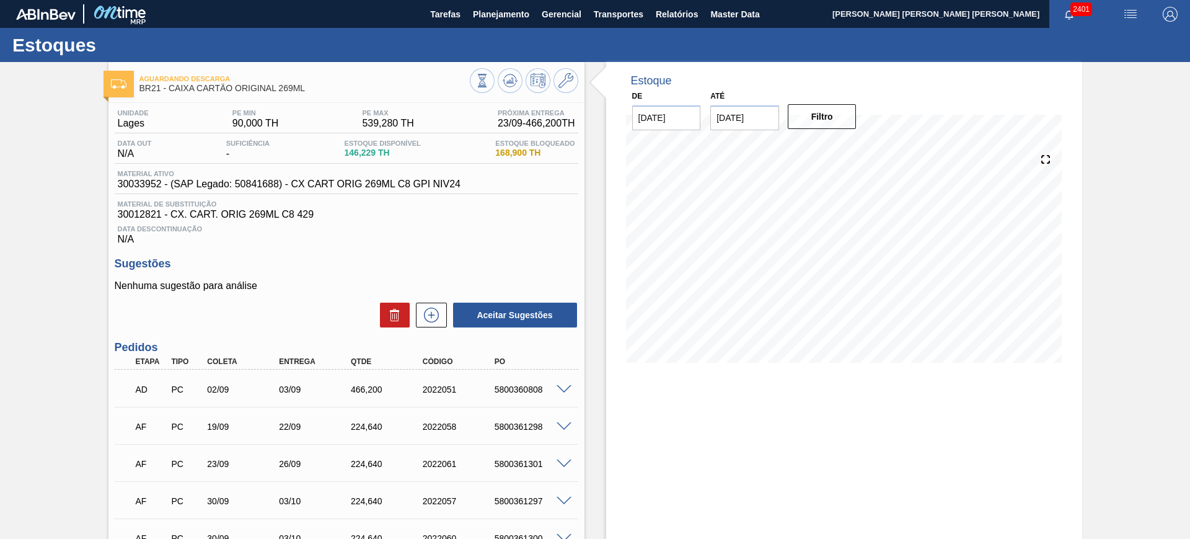
click at [561, 388] on span at bounding box center [564, 389] width 15 height 9
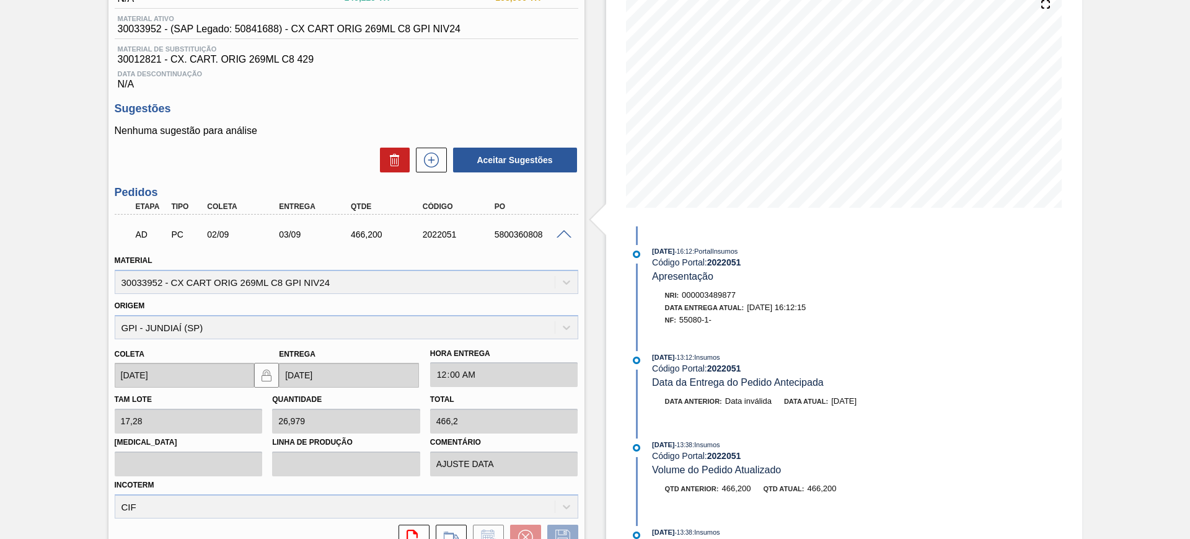
click at [562, 232] on span at bounding box center [564, 234] width 15 height 9
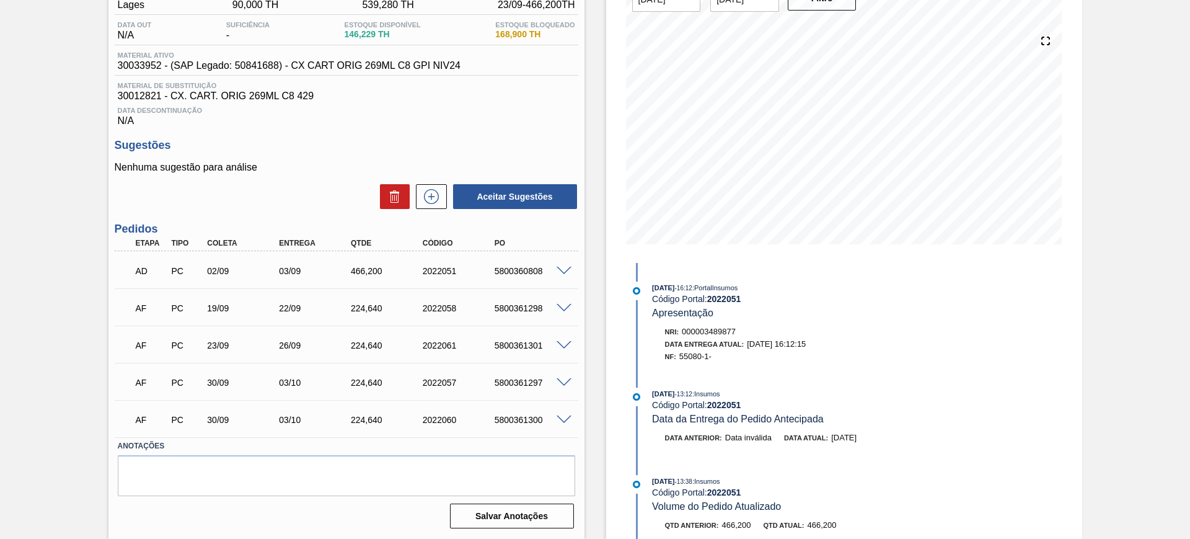
scroll to position [118, 0]
click at [560, 304] on span at bounding box center [564, 308] width 15 height 9
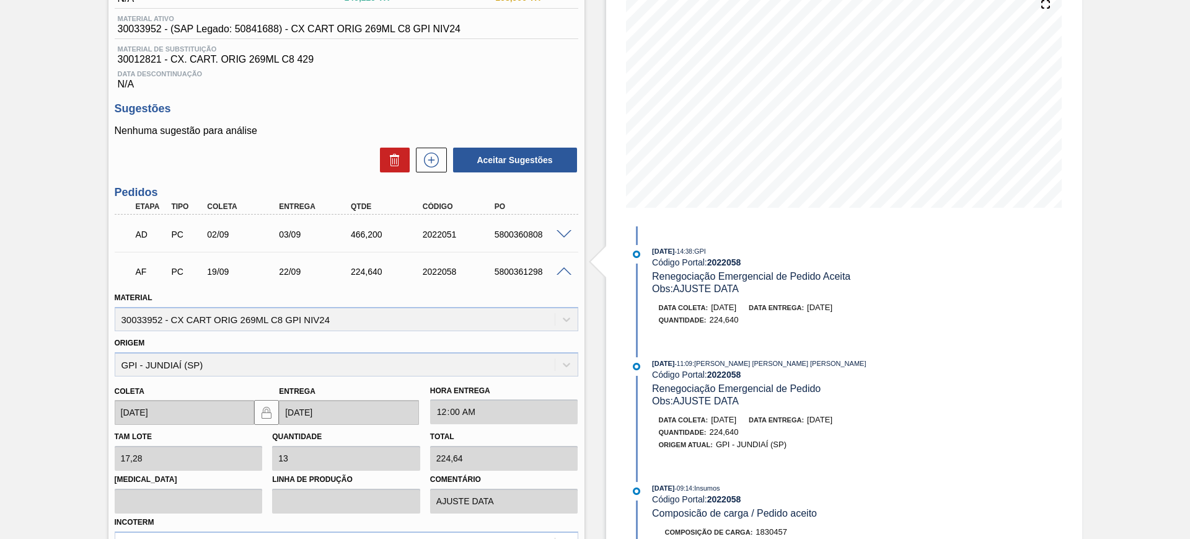
click at [564, 275] on div "5800361298" at bounding box center [532, 272] width 81 height 10
click at [565, 269] on span at bounding box center [564, 271] width 15 height 9
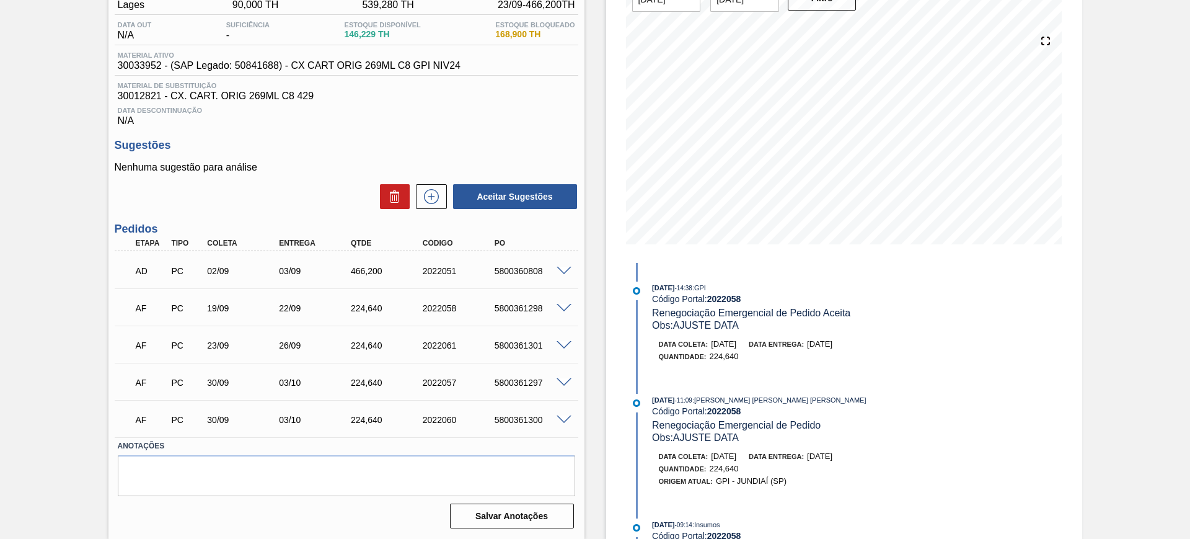
scroll to position [118, 0]
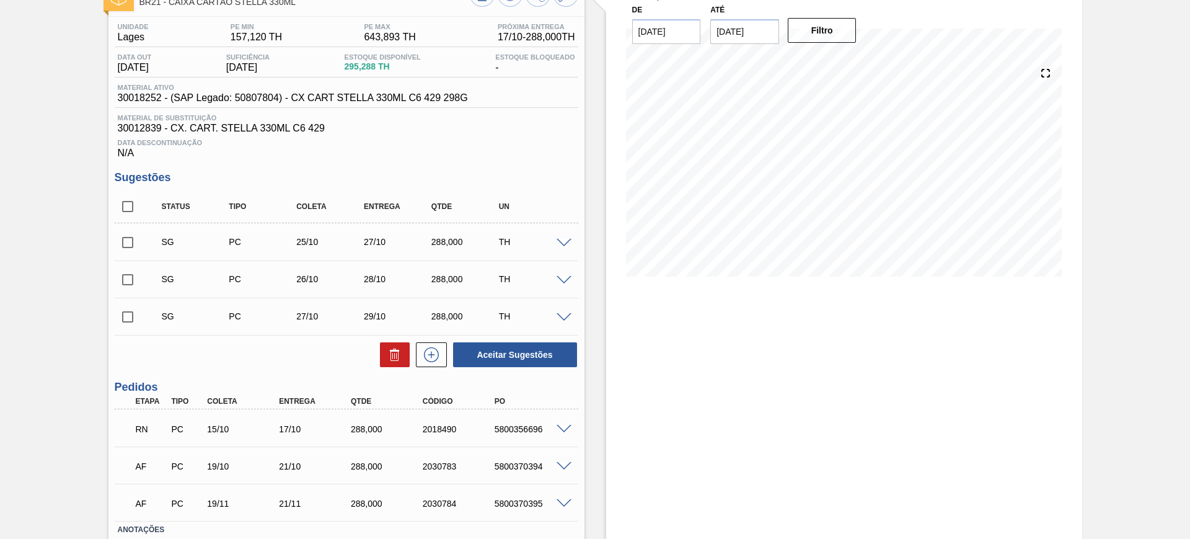
scroll to position [155, 0]
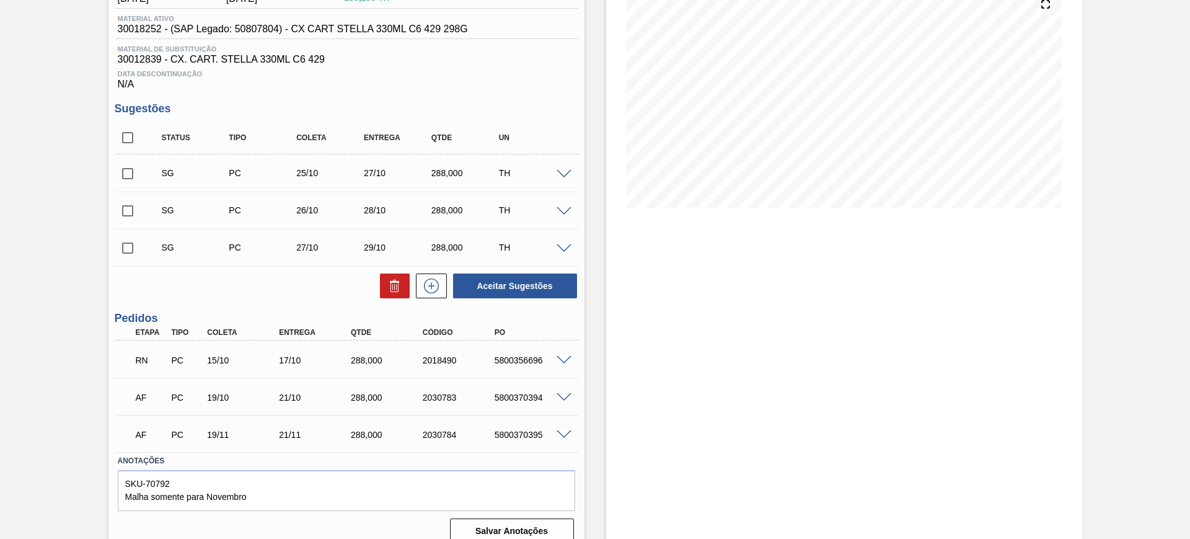
click at [562, 360] on span at bounding box center [564, 360] width 15 height 9
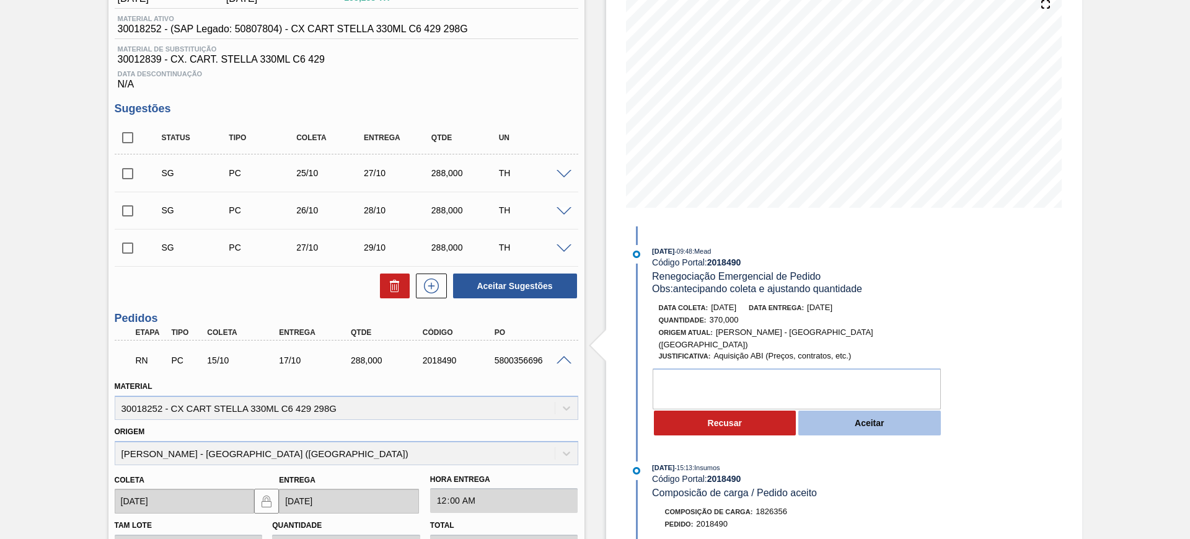
click at [830, 412] on button "Aceitar" at bounding box center [870, 422] width 143 height 25
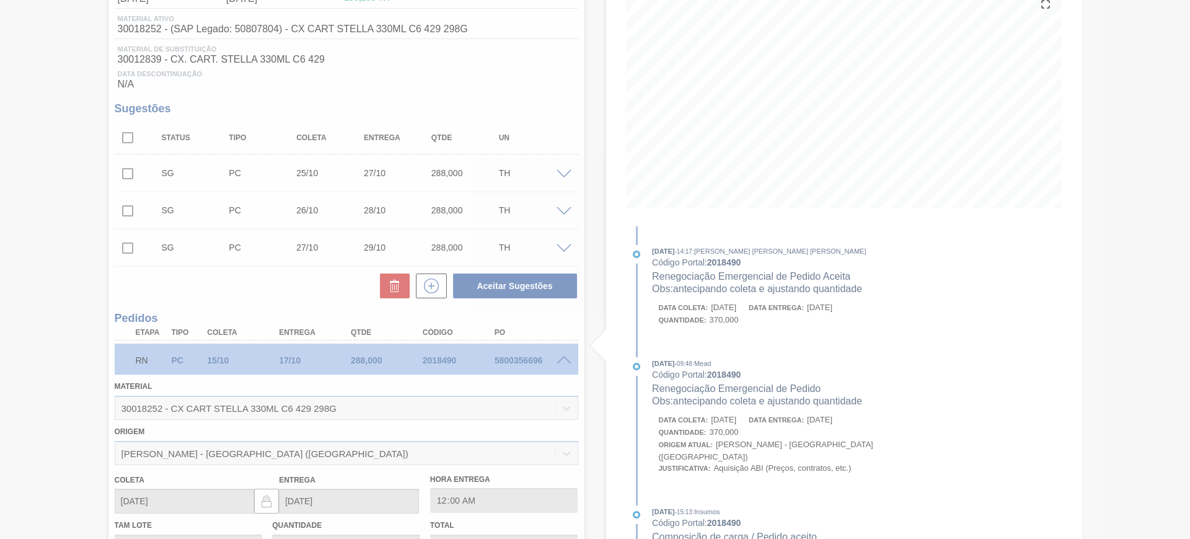
type input "30,833"
type input "370"
type input "antecipando coleta e ajustando quantidade"
type input "[DATE]"
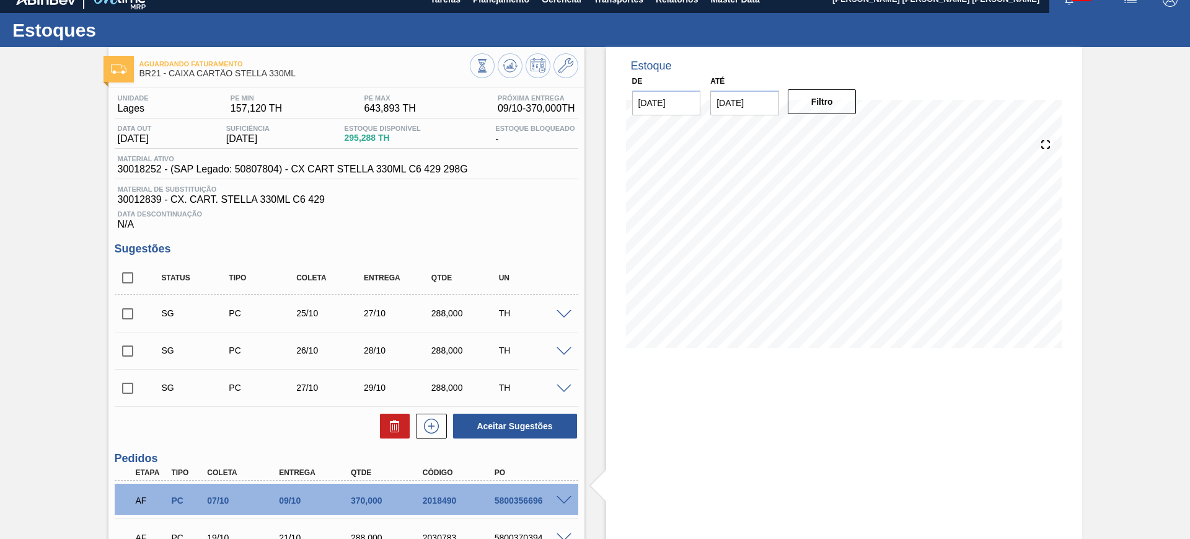
scroll to position [0, 0]
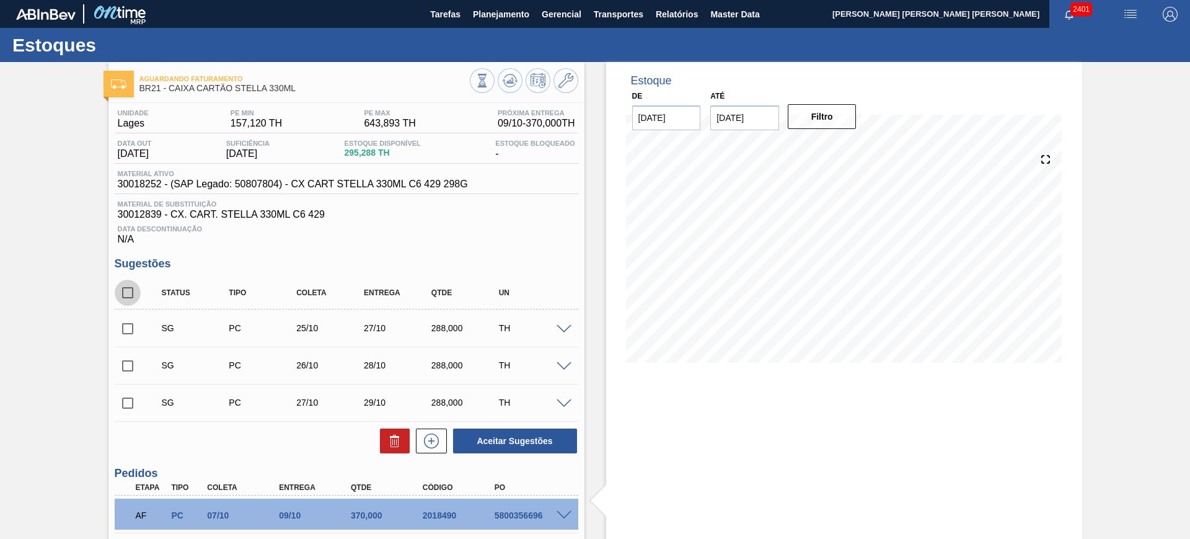
click at [127, 287] on input "checkbox" at bounding box center [128, 293] width 26 height 26
checkbox input "true"
click at [130, 399] on input "checkbox" at bounding box center [128, 403] width 26 height 26
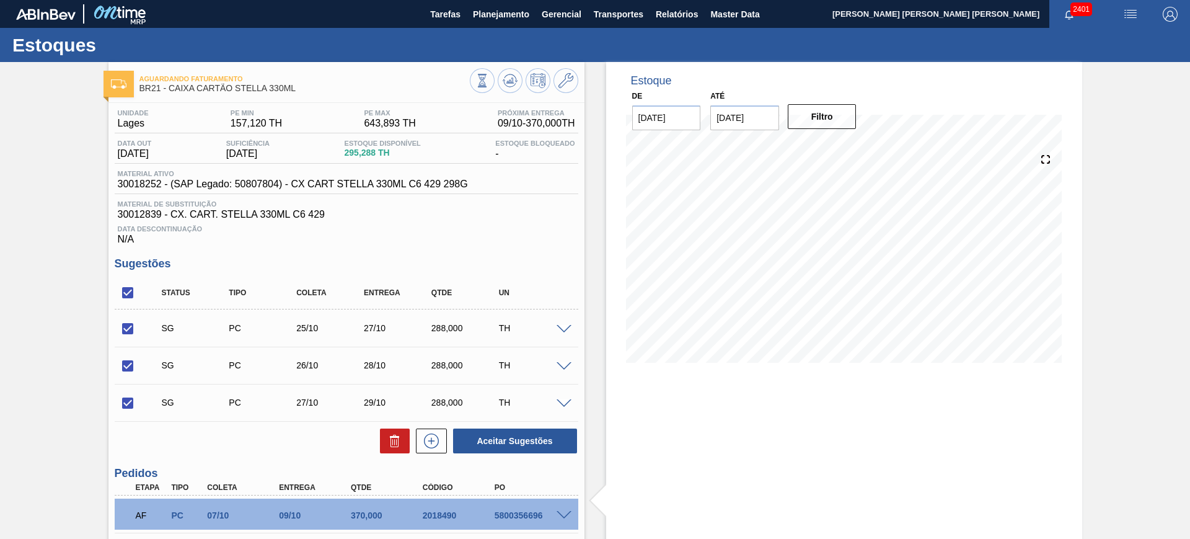
checkbox input "false"
click at [528, 445] on button "Aceitar Sugestões" at bounding box center [515, 440] width 124 height 25
checkbox input "false"
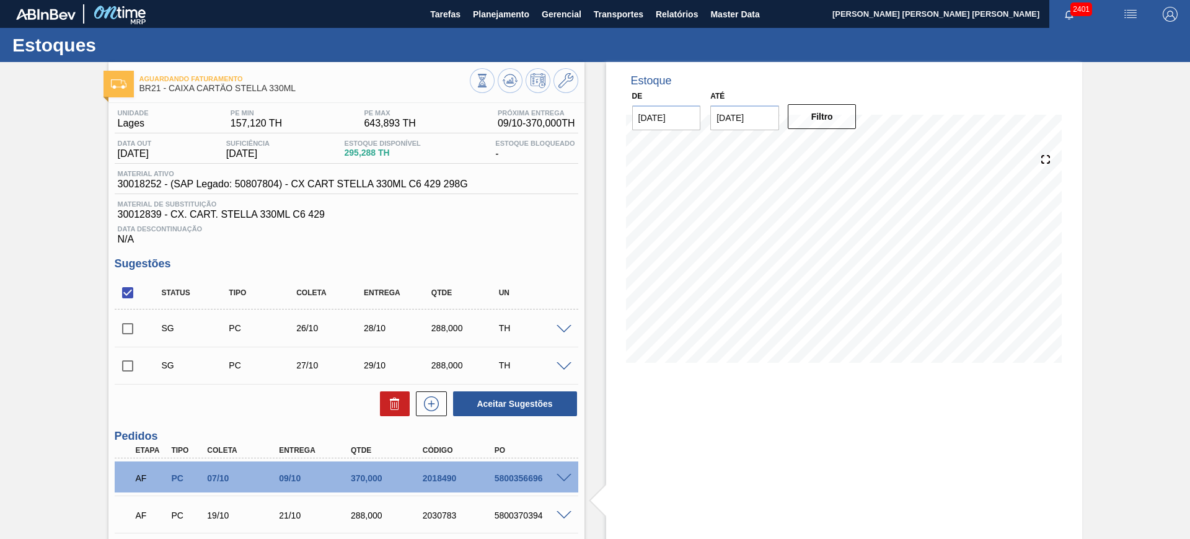
click at [134, 288] on input "checkbox" at bounding box center [128, 293] width 26 height 26
checkbox input "true"
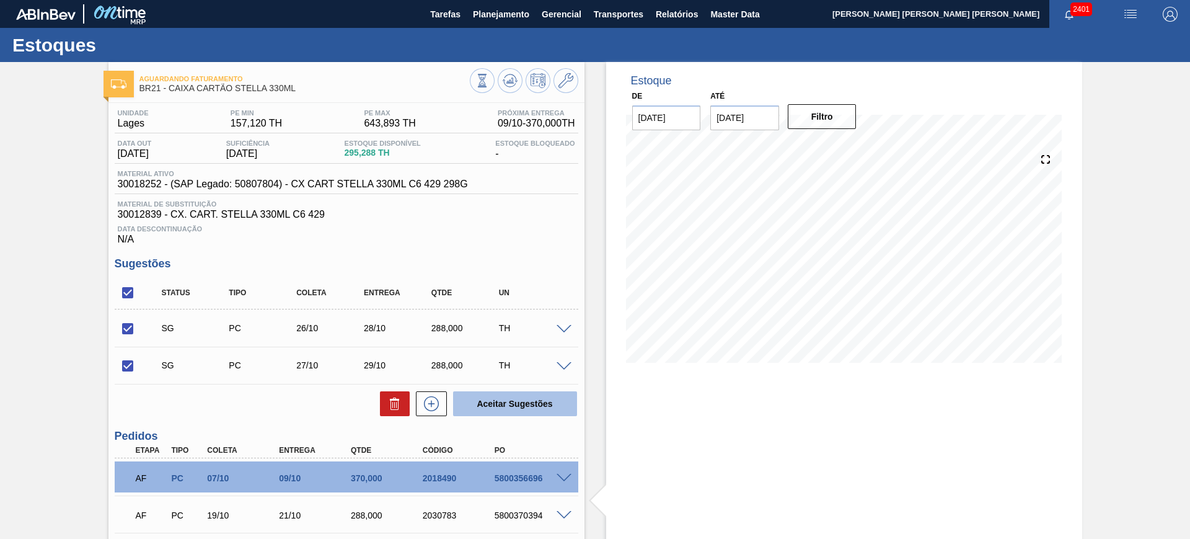
click at [541, 399] on button "Aceitar Sugestões" at bounding box center [515, 403] width 124 height 25
checkbox input "false"
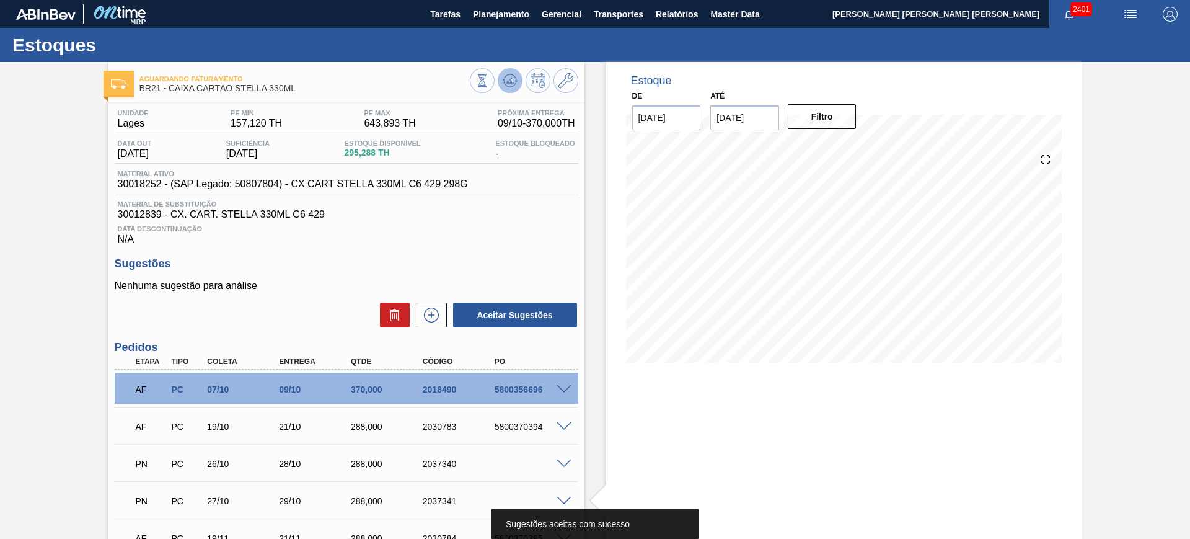
click at [516, 83] on button at bounding box center [510, 80] width 25 height 25
click at [1148, 202] on div "Aguardando Faturamento BR21 - CAIXA CARTÃO STELLA 330ML Unidade Lages PE MIN 15…" at bounding box center [595, 359] width 1190 height 595
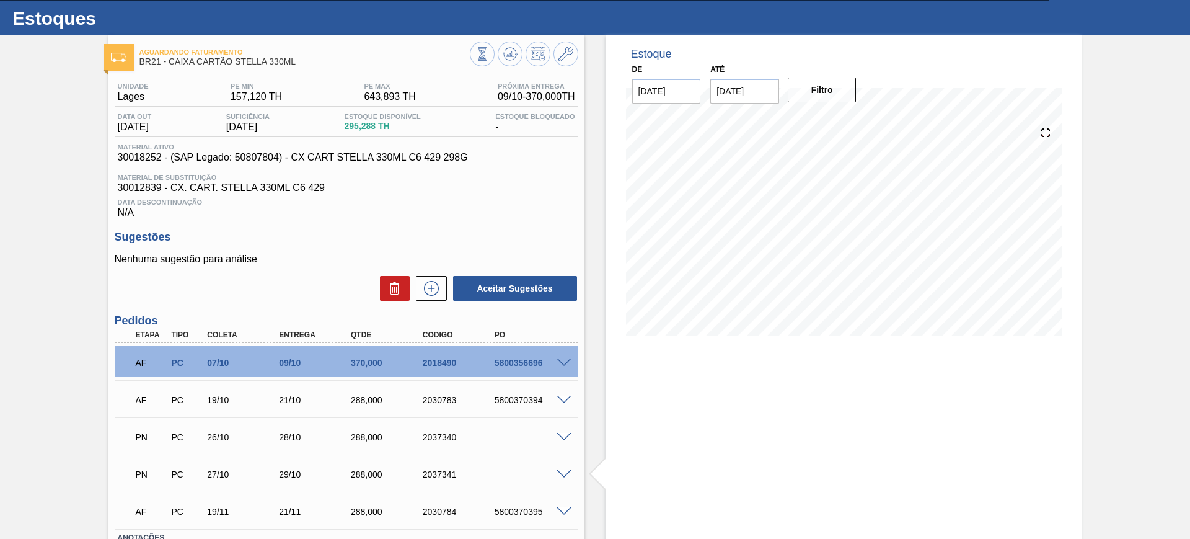
scroll to position [27, 0]
click at [566, 363] on span at bounding box center [564, 362] width 15 height 9
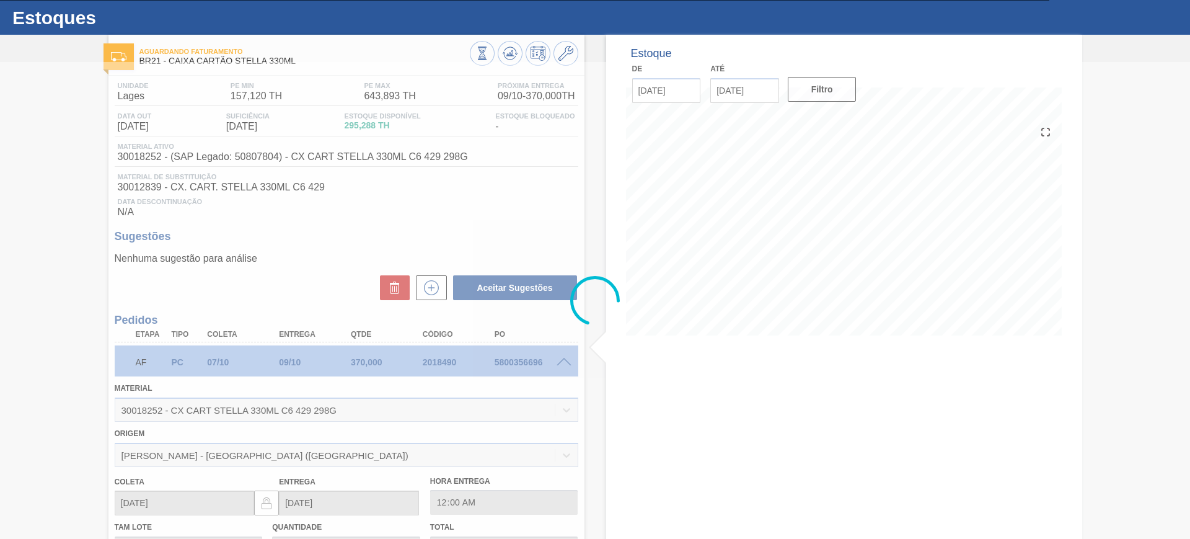
click at [566, 363] on div at bounding box center [595, 300] width 1190 height 477
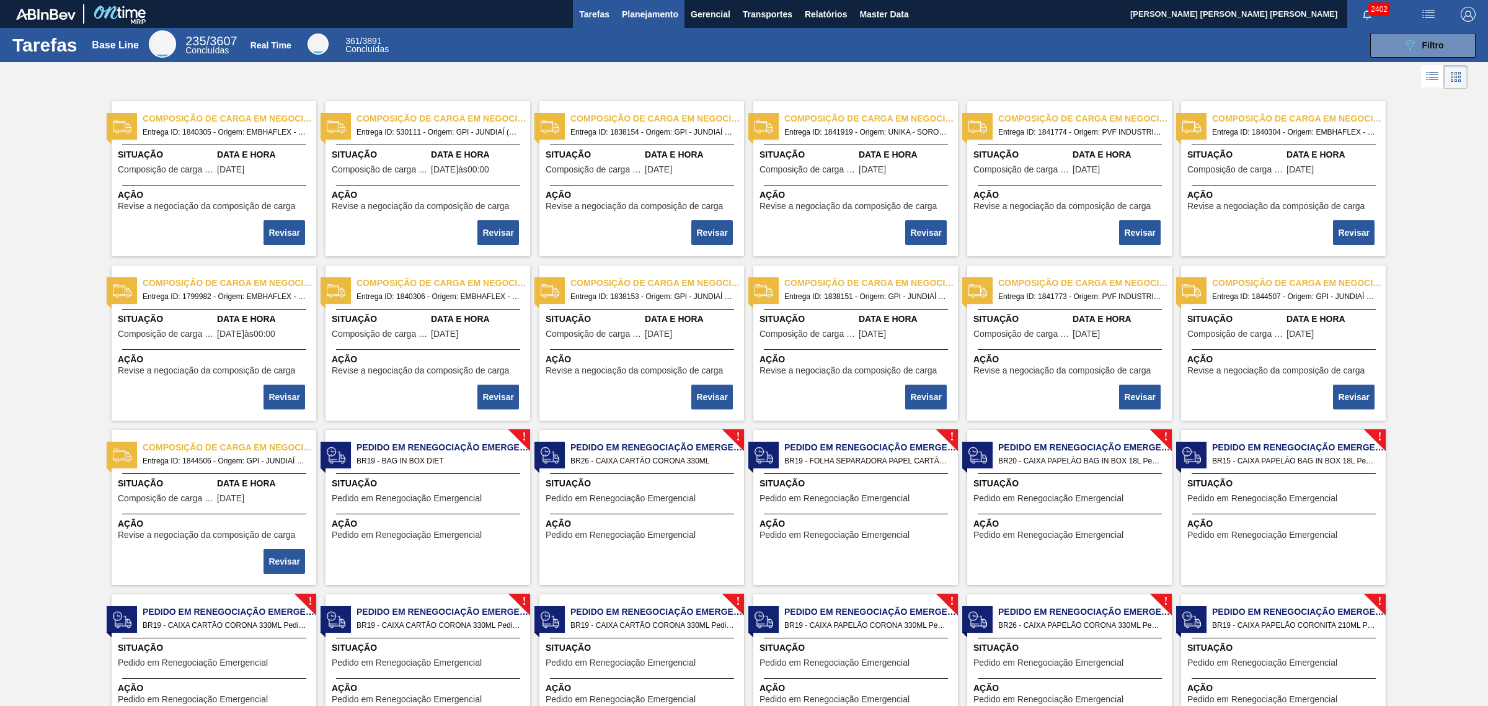
click at [621, 2] on button "Planejamento" at bounding box center [650, 14] width 69 height 28
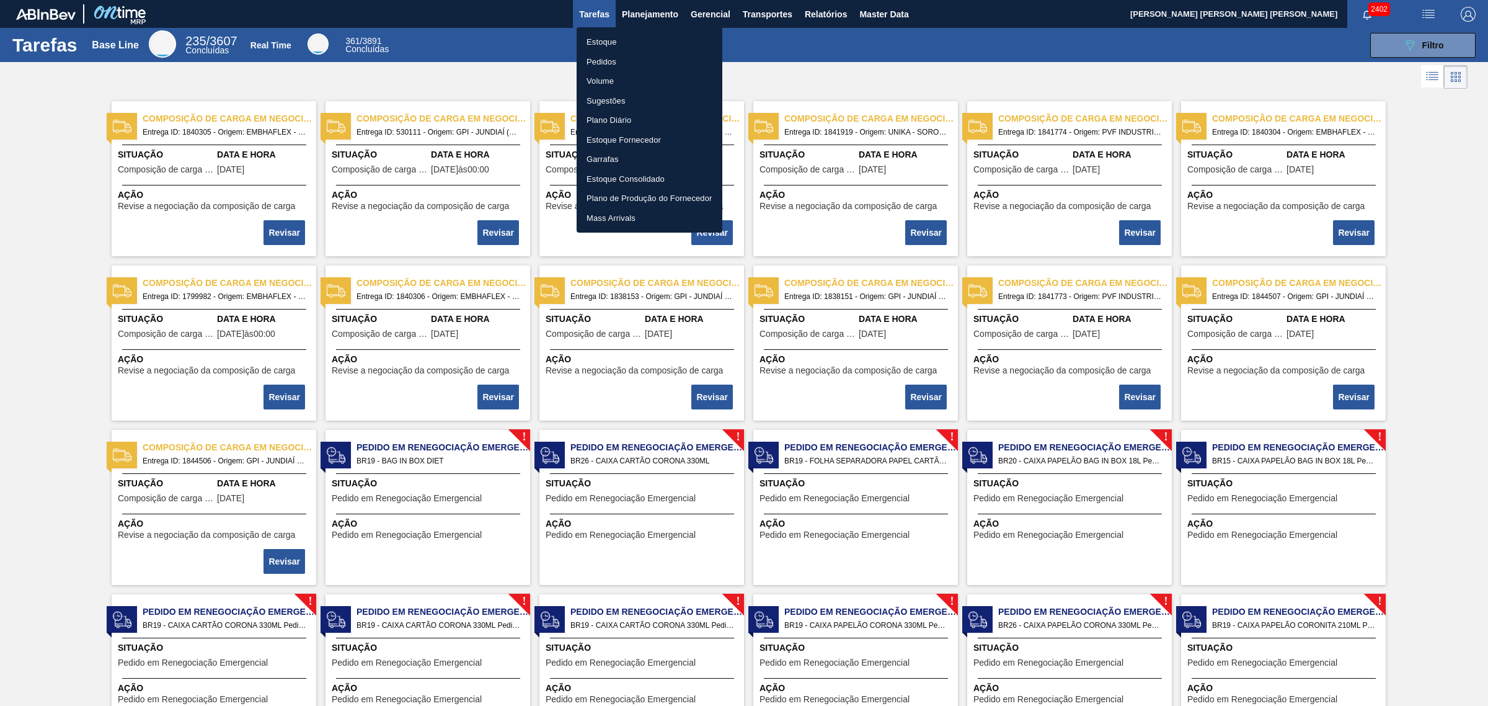
click at [631, 40] on li "Estoque" at bounding box center [650, 42] width 146 height 20
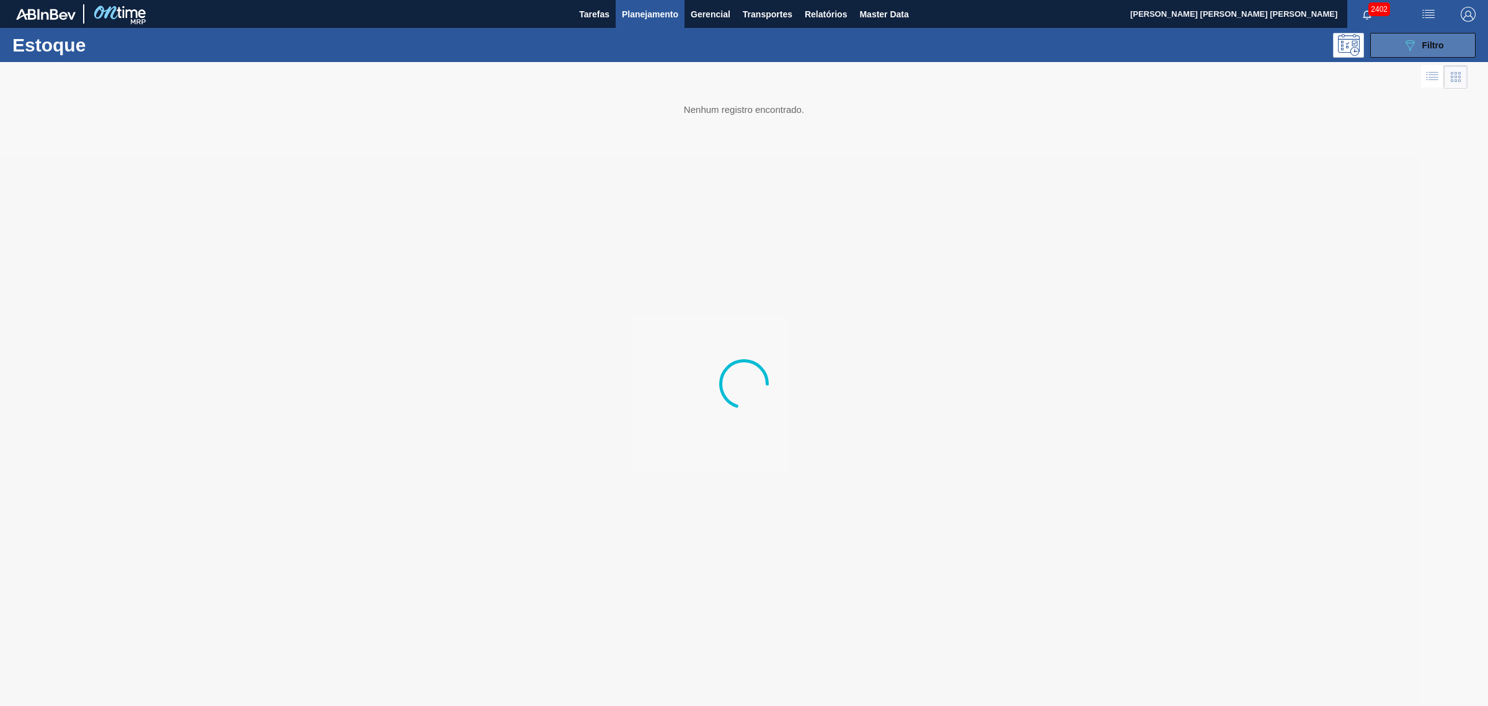
click at [1438, 38] on div "089F7B8B-B2A5-4AFE-B5C0-19BA573D28AC Filtro" at bounding box center [1423, 45] width 42 height 15
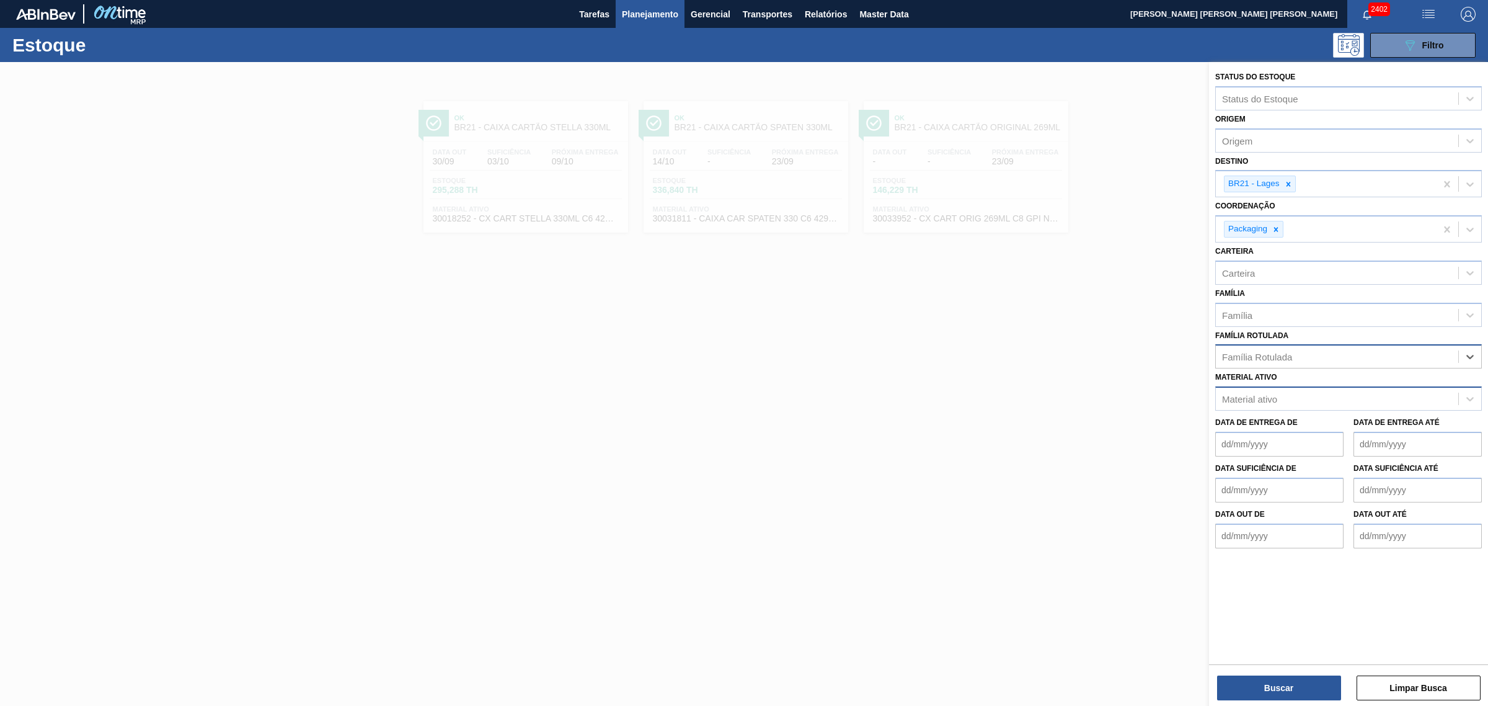
click at [1282, 390] on div "Material ativo" at bounding box center [1337, 399] width 242 height 18
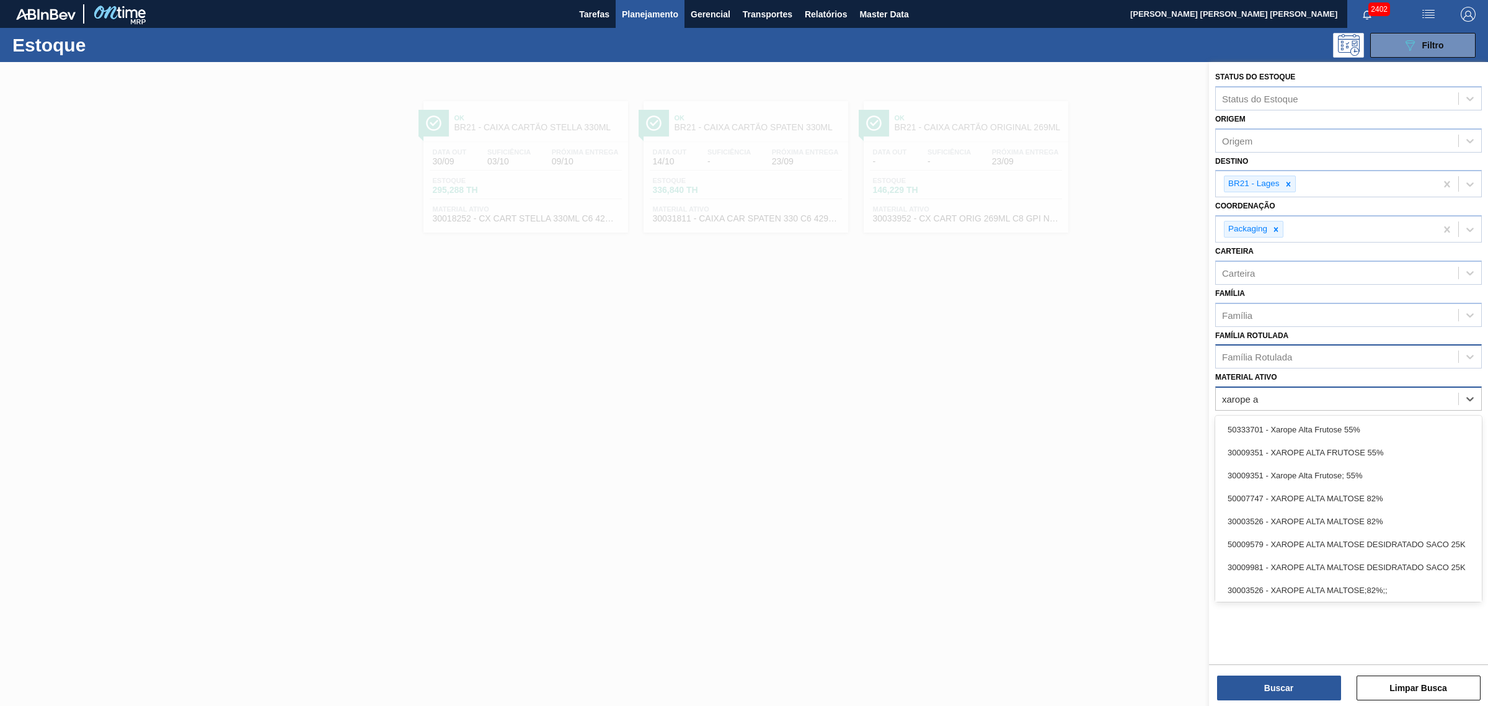
type ativo "xarope al"
click at [1280, 516] on div "30003526 - XAROPE ALTA MALTOSE 82%" at bounding box center [1348, 521] width 267 height 23
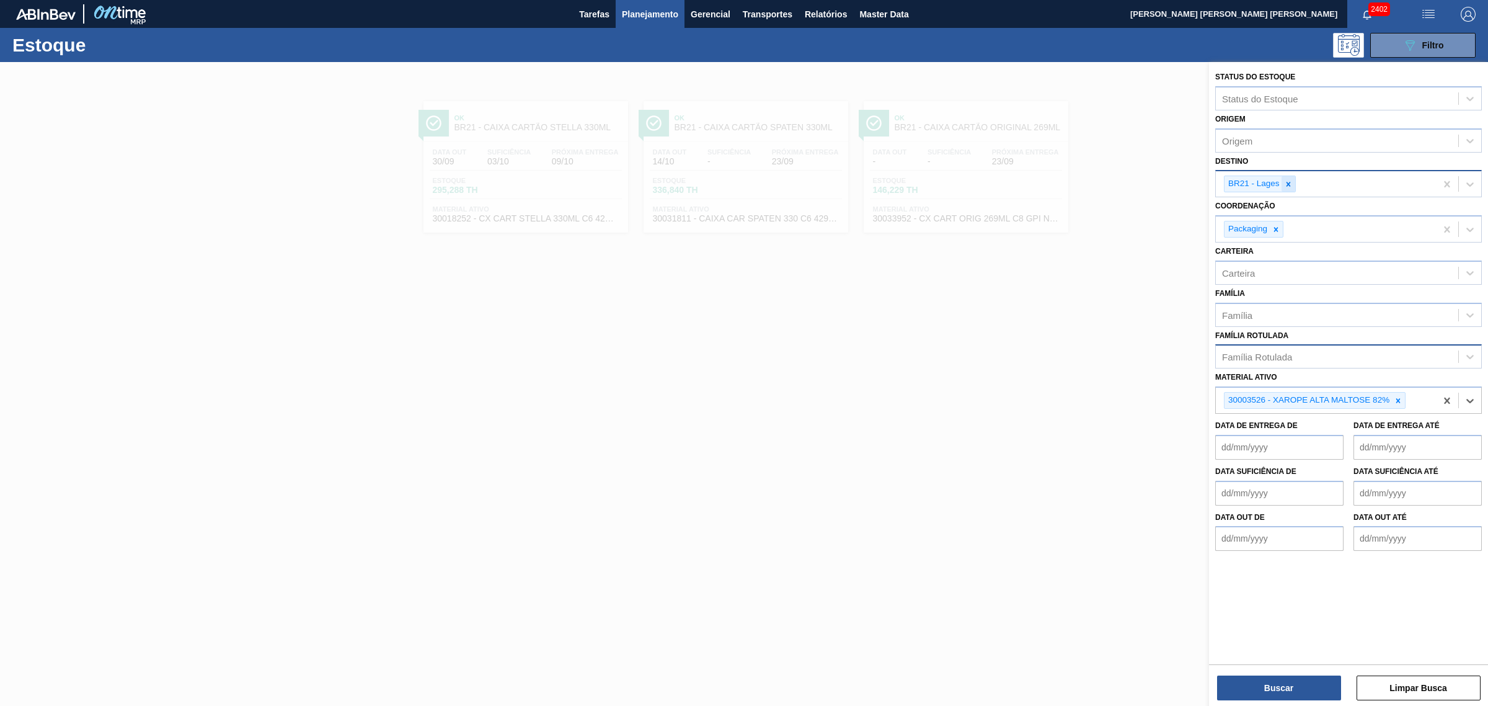
click at [1294, 182] on div at bounding box center [1289, 183] width 14 height 15
click at [1332, 683] on button "Buscar" at bounding box center [1279, 687] width 124 height 25
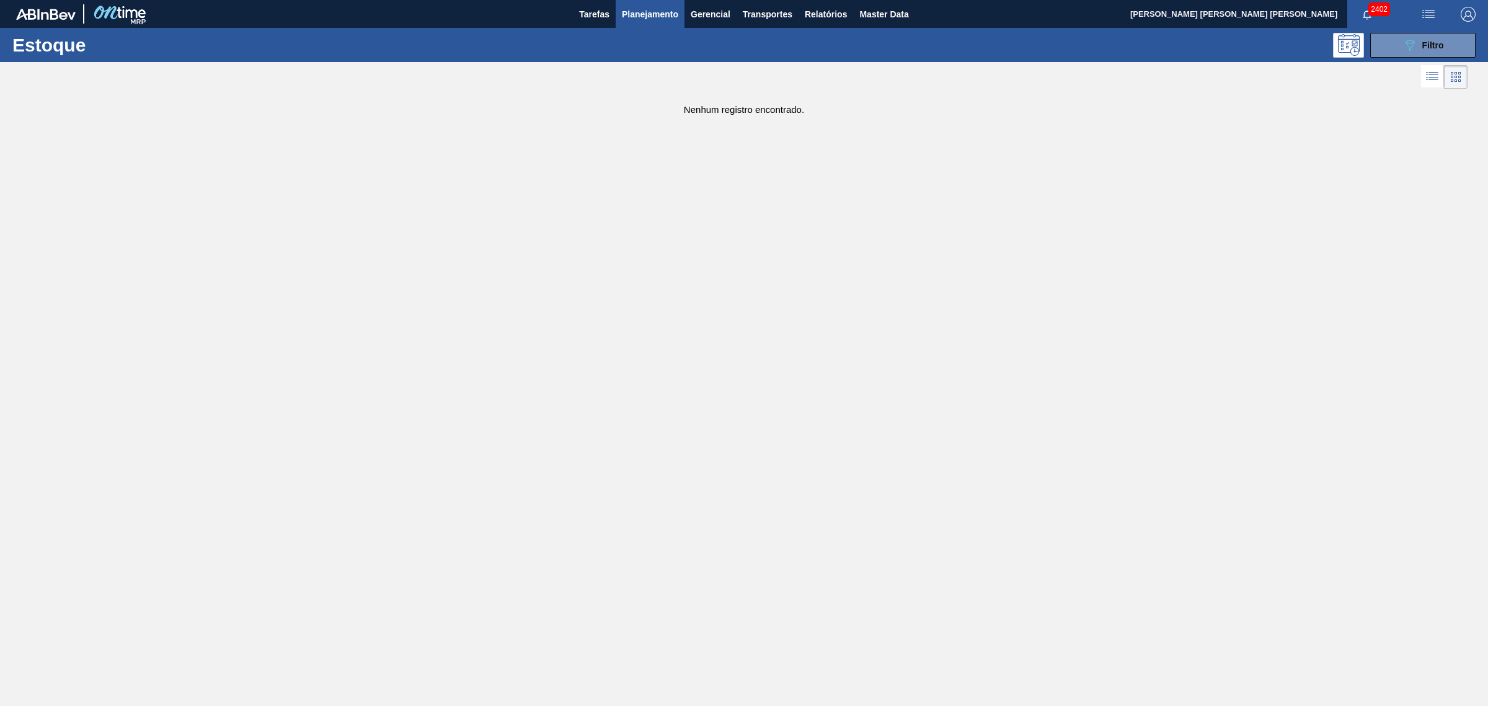
click at [1435, 22] on button "button" at bounding box center [1429, 14] width 40 height 28
click at [1436, 37] on li "Upload de Volumes" at bounding box center [1424, 44] width 107 height 22
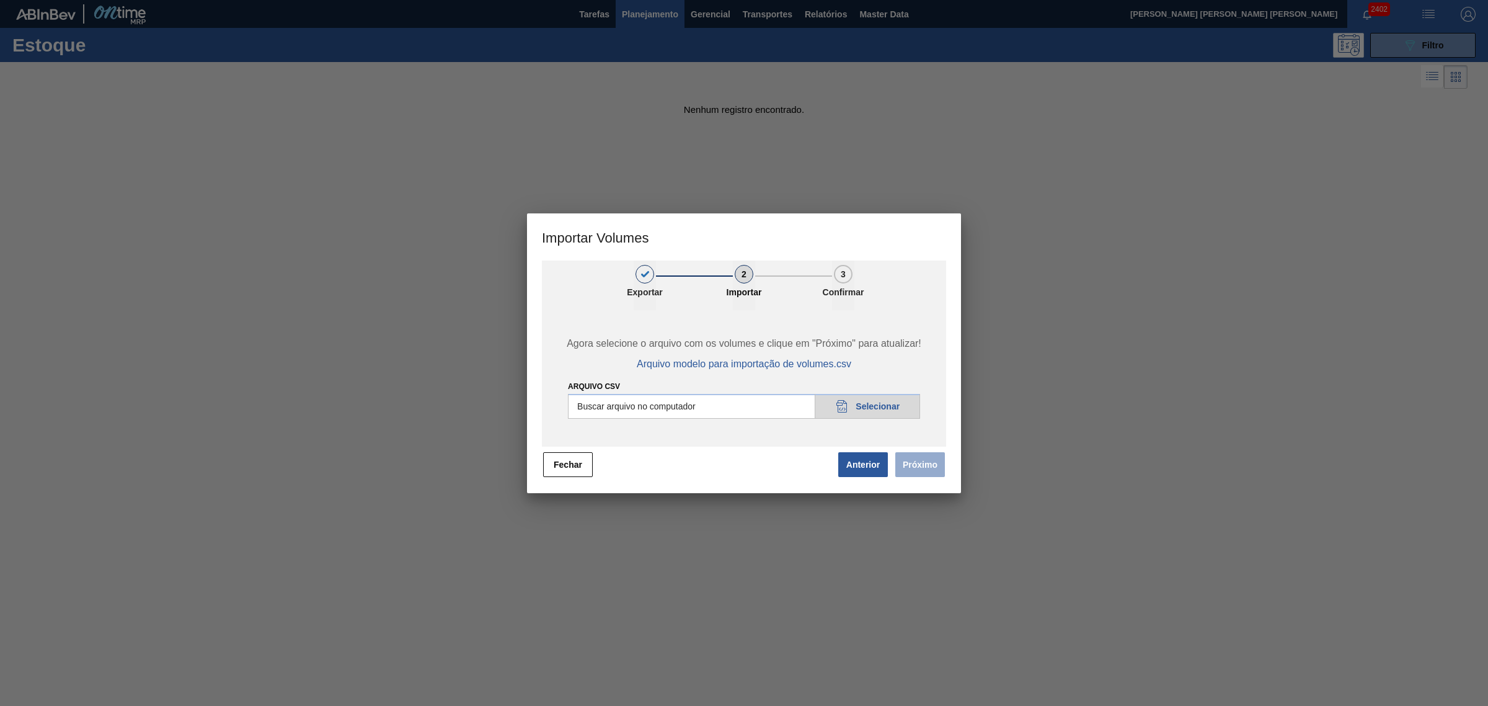
click at [1183, 255] on div at bounding box center [744, 353] width 1488 height 706
click at [853, 472] on button "Anterior" at bounding box center [863, 464] width 50 height 25
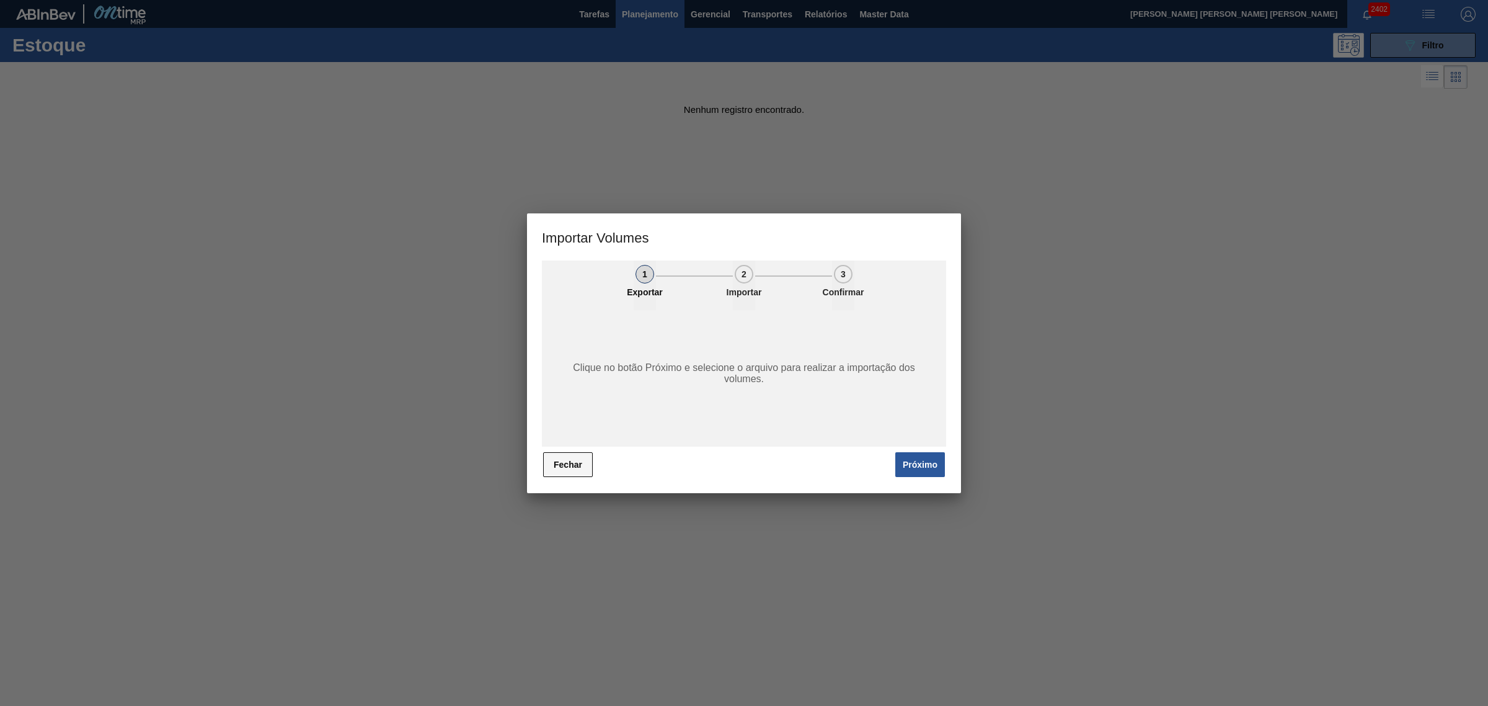
click at [572, 466] on button "Fechar" at bounding box center [568, 464] width 50 height 25
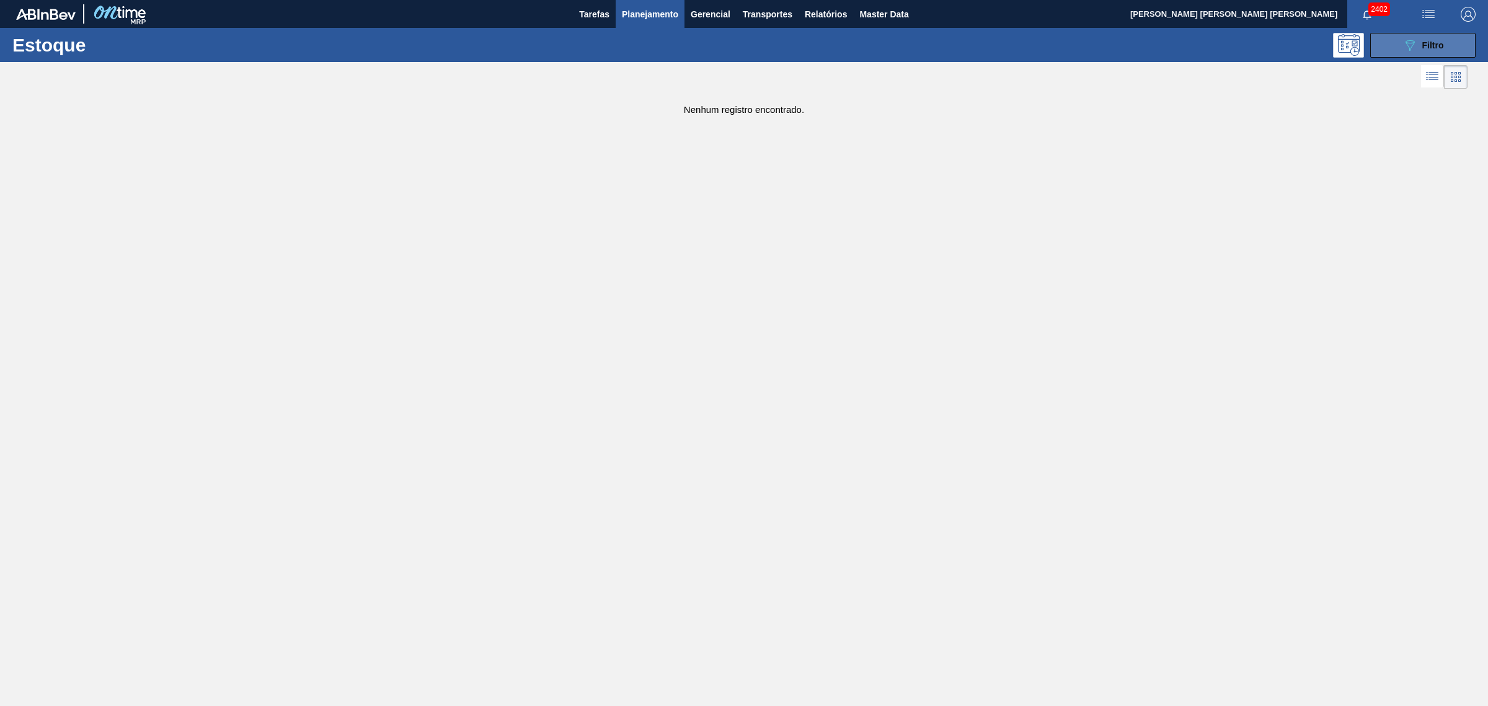
click at [1422, 48] on span "Filtro" at bounding box center [1433, 45] width 22 height 10
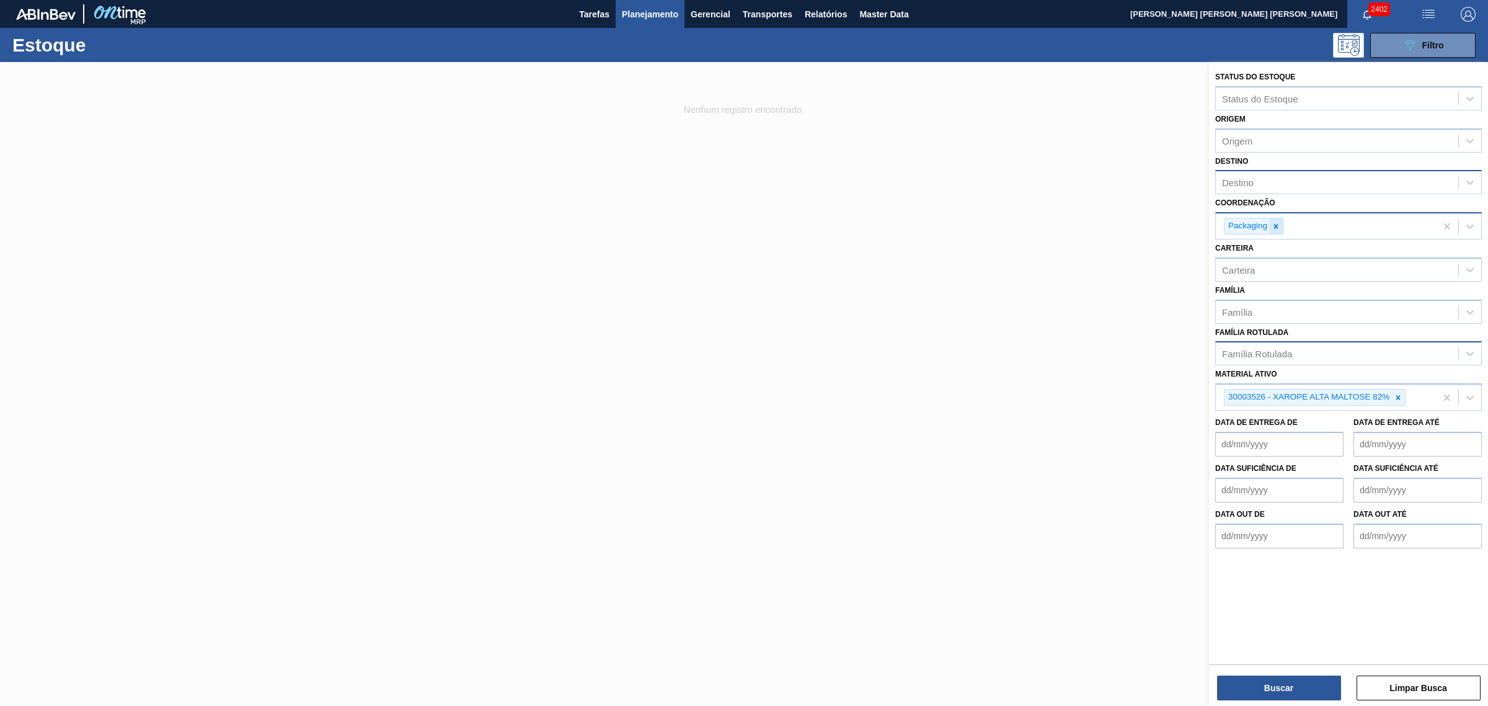
click at [1278, 224] on icon at bounding box center [1276, 226] width 9 height 9
click at [1293, 680] on button "Buscar" at bounding box center [1279, 687] width 124 height 25
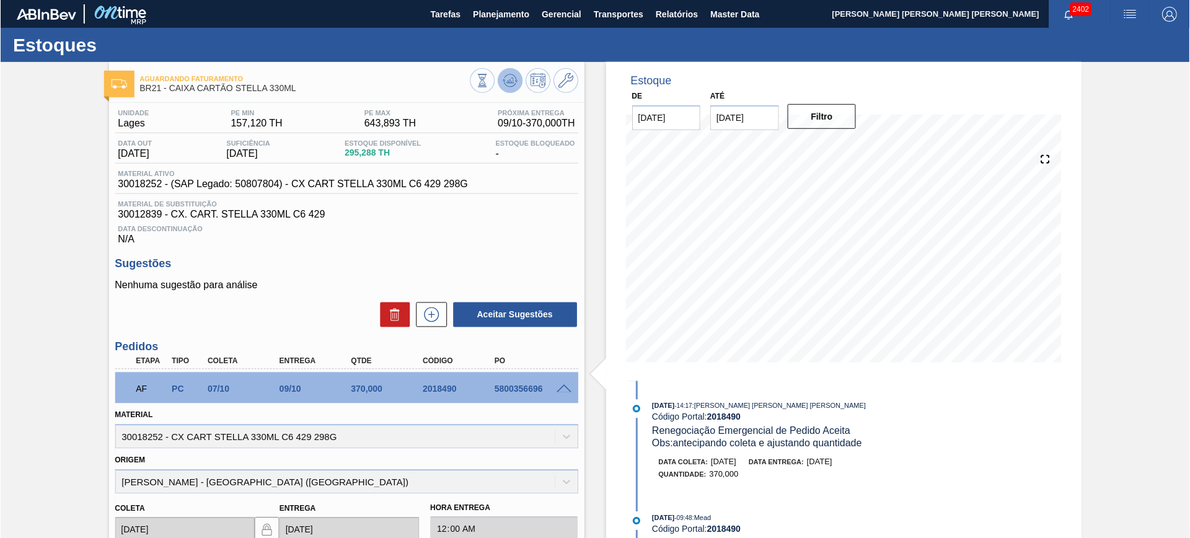
scroll to position [27, 0]
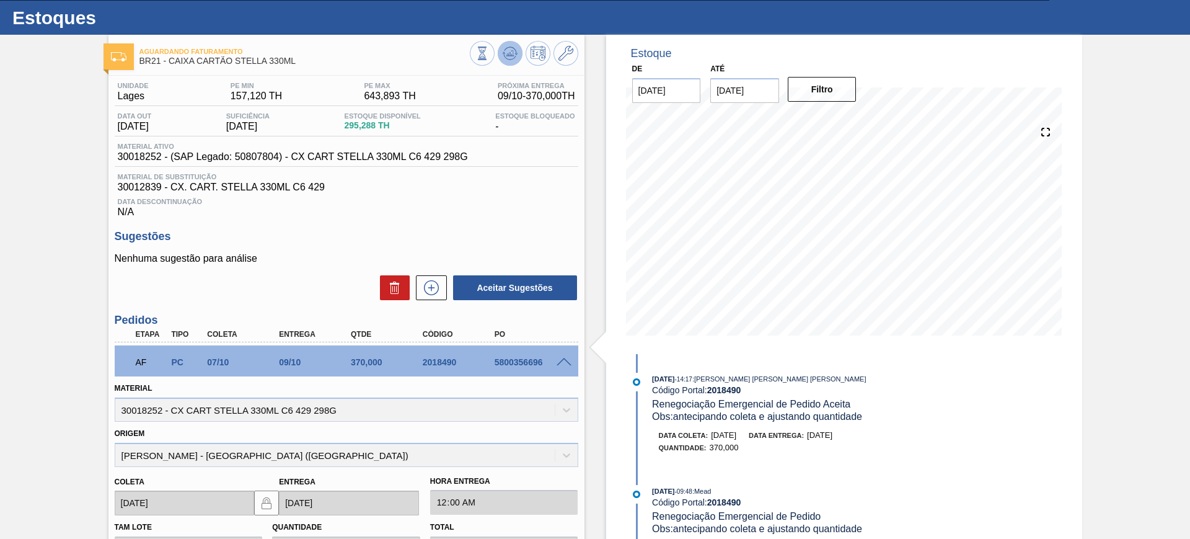
click at [506, 49] on icon at bounding box center [510, 53] width 15 height 15
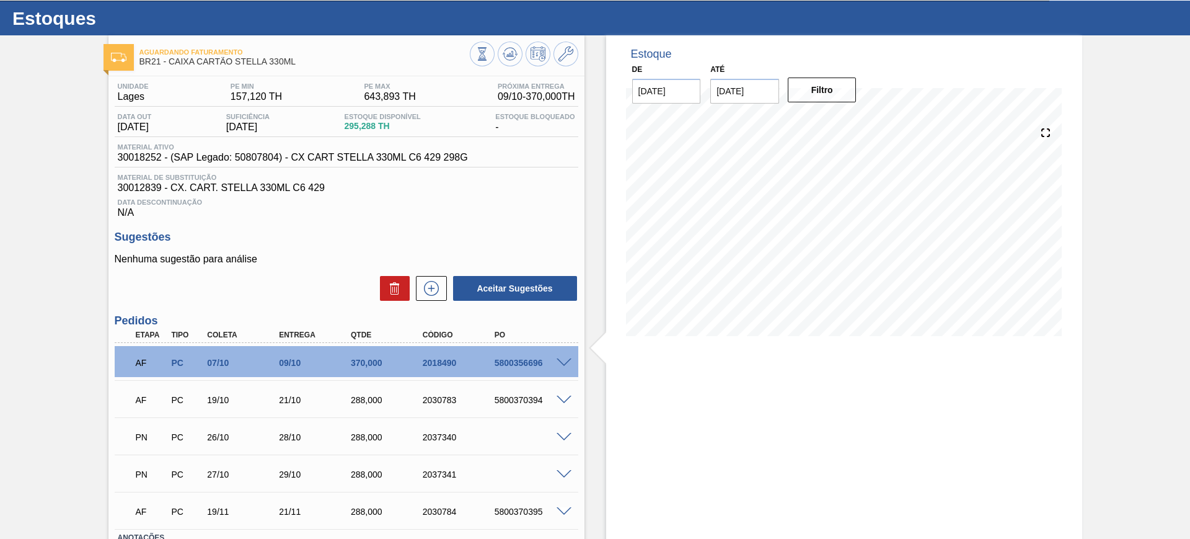
scroll to position [0, 0]
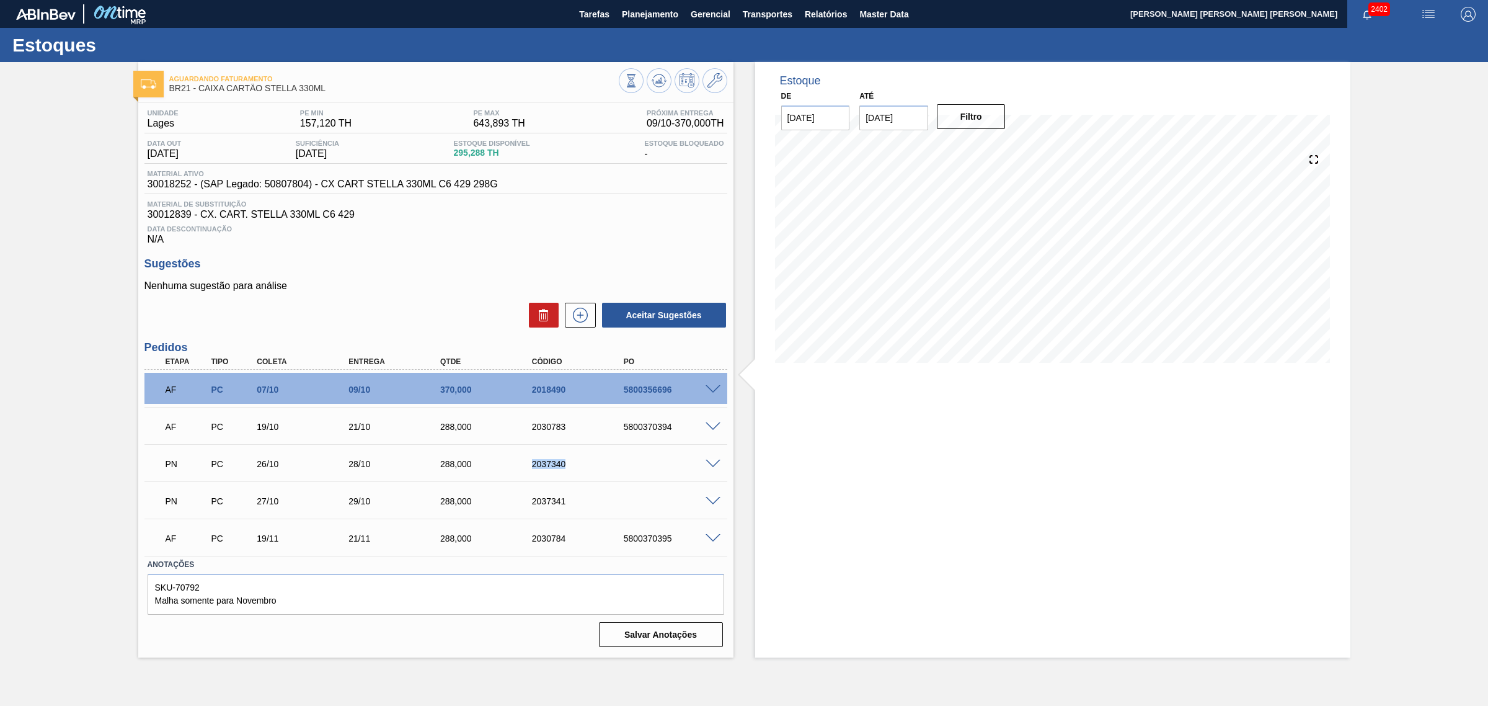
drag, startPoint x: 521, startPoint y: 467, endPoint x: 596, endPoint y: 476, distance: 75.0
click at [596, 475] on div "PN PC 26/10 28/10 288,000 2037340" at bounding box center [432, 462] width 550 height 25
click at [559, 464] on div "2037340" at bounding box center [581, 464] width 104 height 10
click at [655, 428] on div "5800370394" at bounding box center [673, 427] width 104 height 10
drag, startPoint x: 537, startPoint y: 475, endPoint x: 582, endPoint y: 479, distance: 44.8
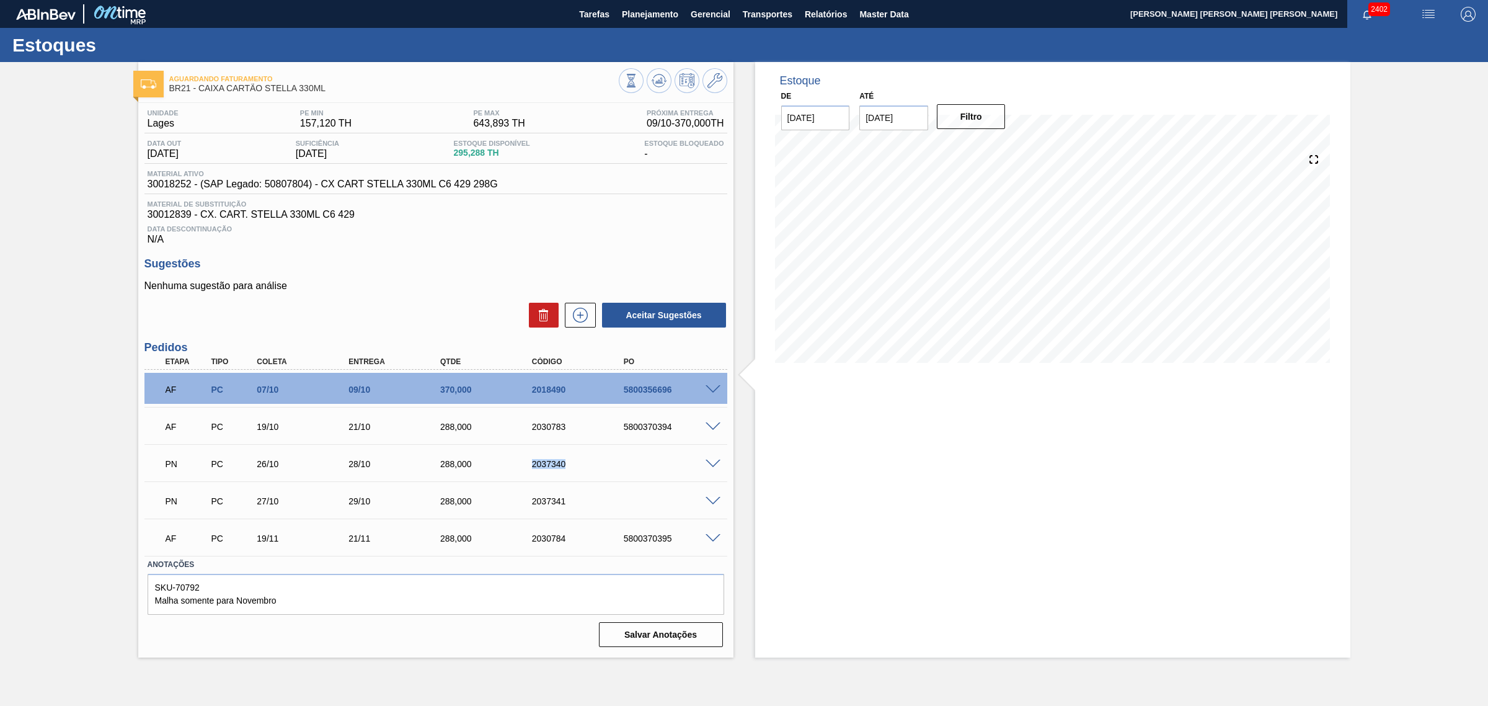
click at [580, 478] on div "PN PC 26/10 28/10 288,000 2037340" at bounding box center [435, 462] width 583 height 31
drag, startPoint x: 618, startPoint y: 429, endPoint x: 679, endPoint y: 435, distance: 61.6
click at [679, 435] on div "AF PC 19/10 21/10 288,000 2030783 5800370394" at bounding box center [432, 425] width 550 height 25
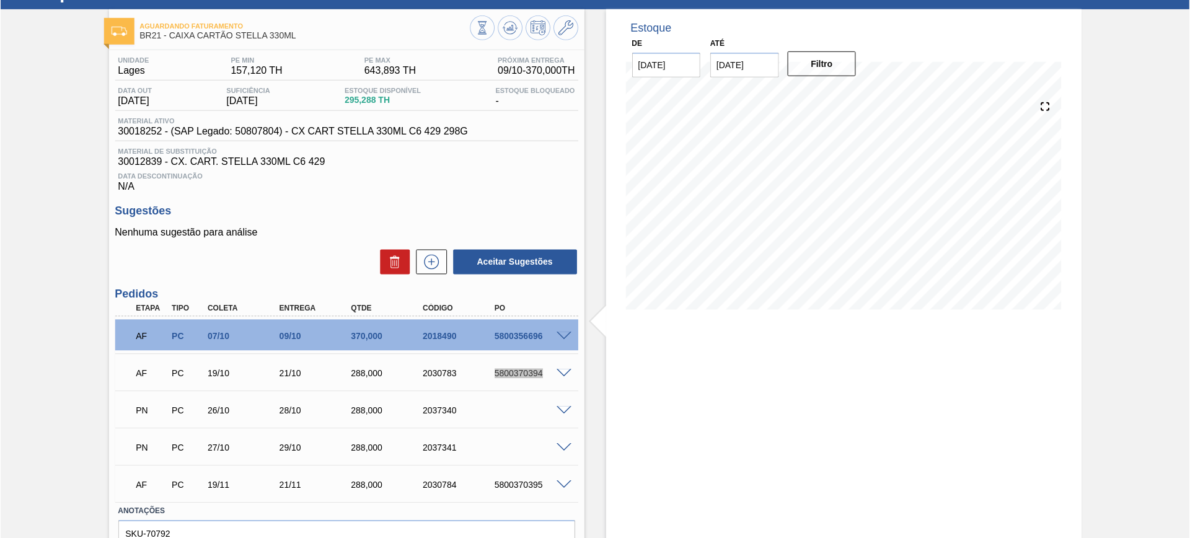
scroll to position [77, 0]
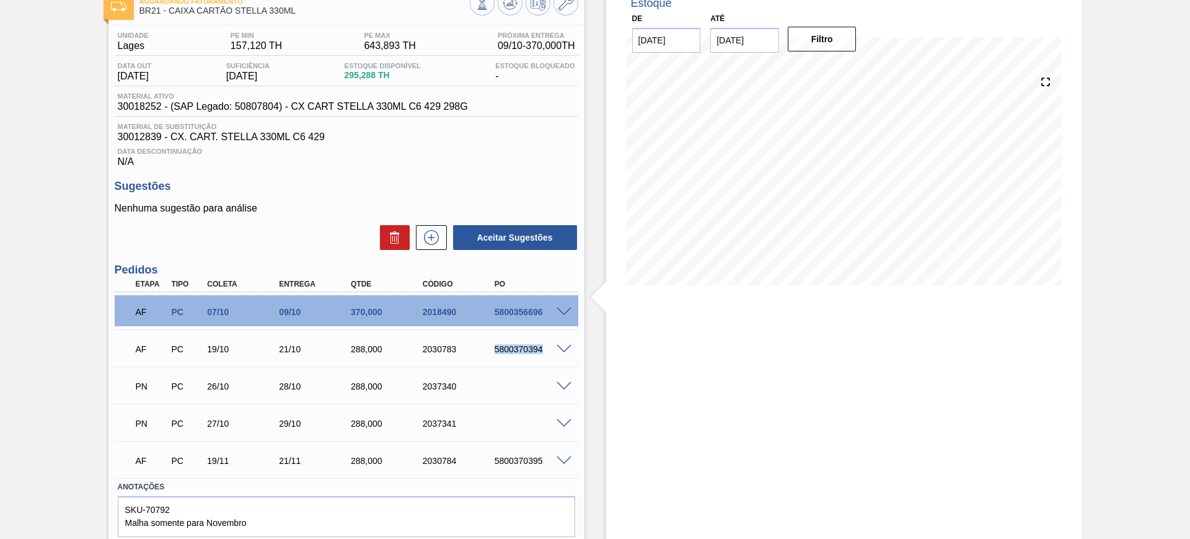
click at [560, 384] on span at bounding box center [564, 386] width 15 height 9
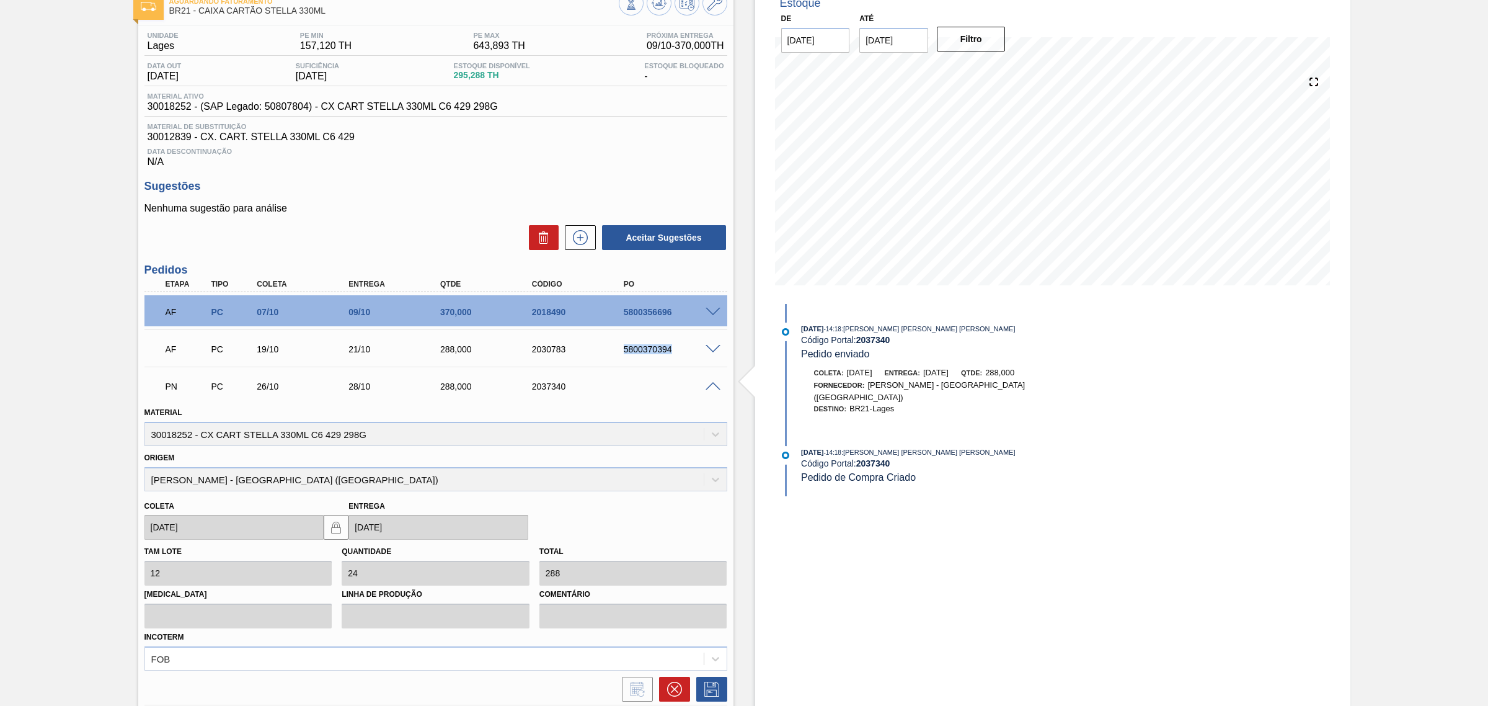
drag, startPoint x: 619, startPoint y: 349, endPoint x: 674, endPoint y: 363, distance: 56.8
click at [679, 352] on div "5800370394" at bounding box center [673, 349] width 104 height 10
drag, startPoint x: 520, startPoint y: 395, endPoint x: 582, endPoint y: 394, distance: 62.0
click at [580, 394] on div "PN PC 26/10 28/10 288,000 2037340" at bounding box center [432, 385] width 550 height 25
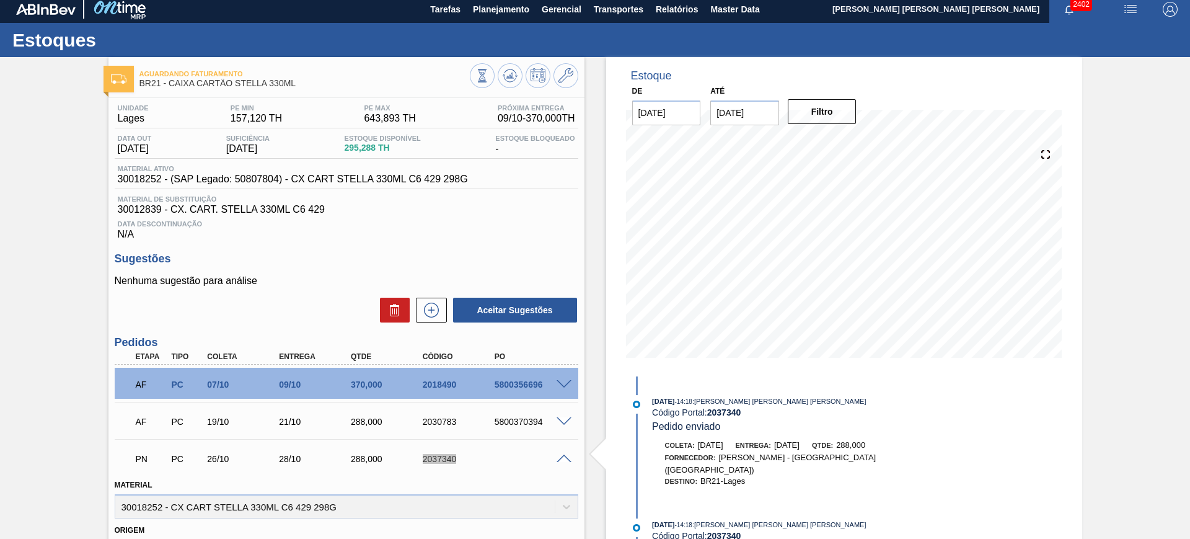
scroll to position [0, 0]
